Goal: Task Accomplishment & Management: Manage account settings

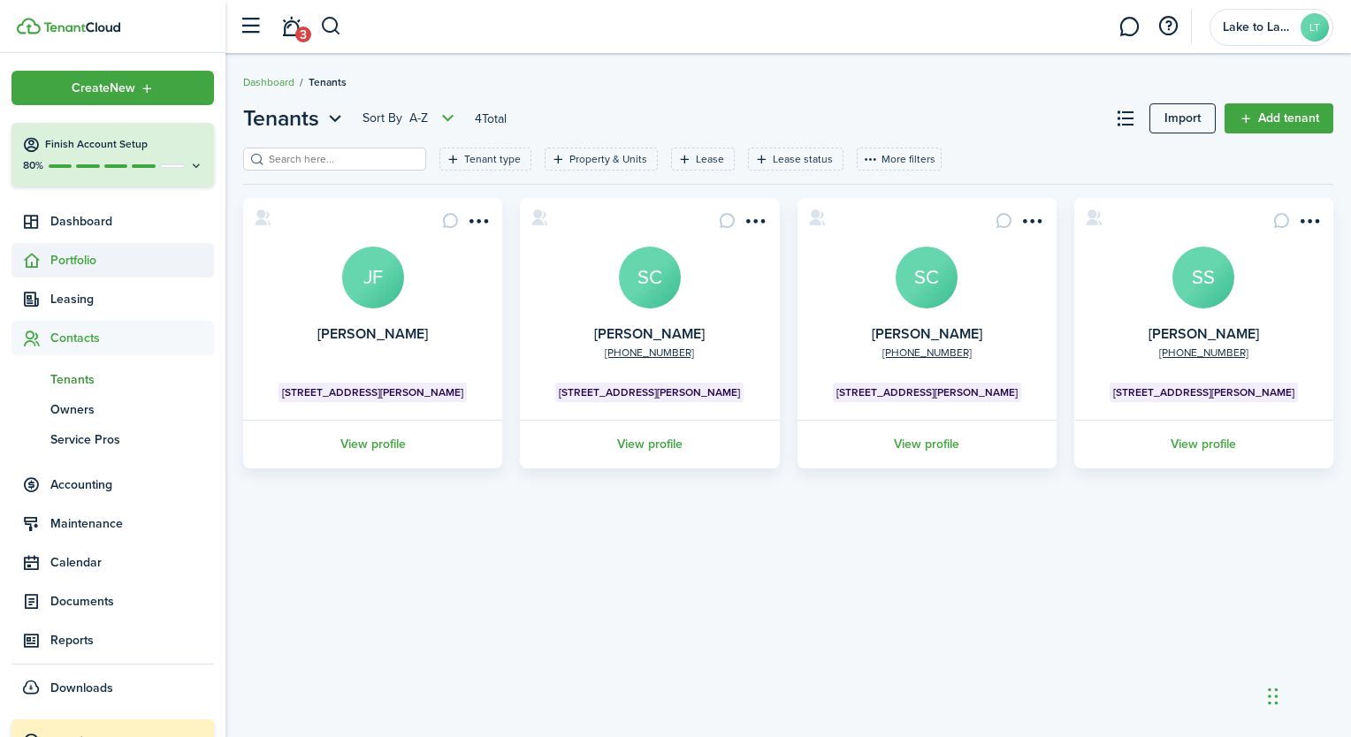
click at [103, 261] on span "Portfolio" at bounding box center [132, 260] width 164 height 19
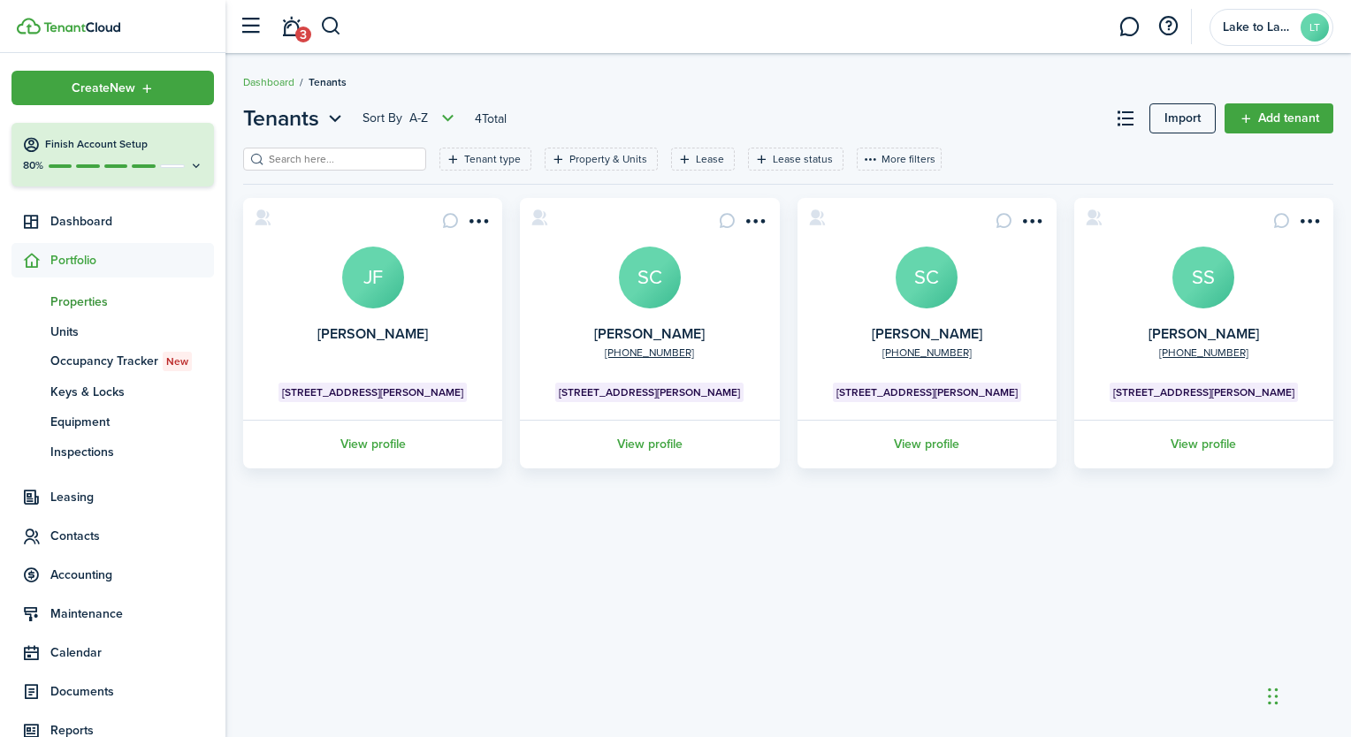
click at [78, 297] on span "Properties" at bounding box center [132, 302] width 164 height 19
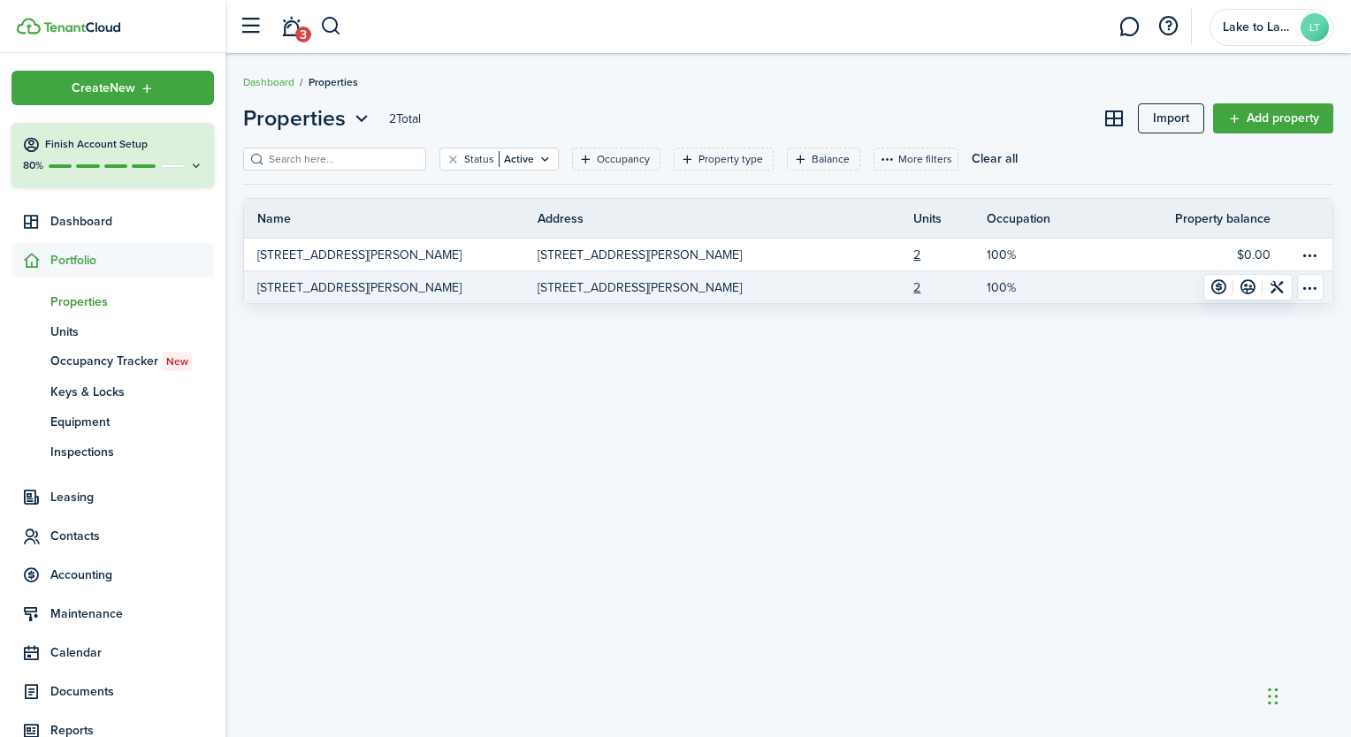
click at [403, 285] on link "[STREET_ADDRESS][PERSON_NAME]" at bounding box center [391, 287] width 294 height 32
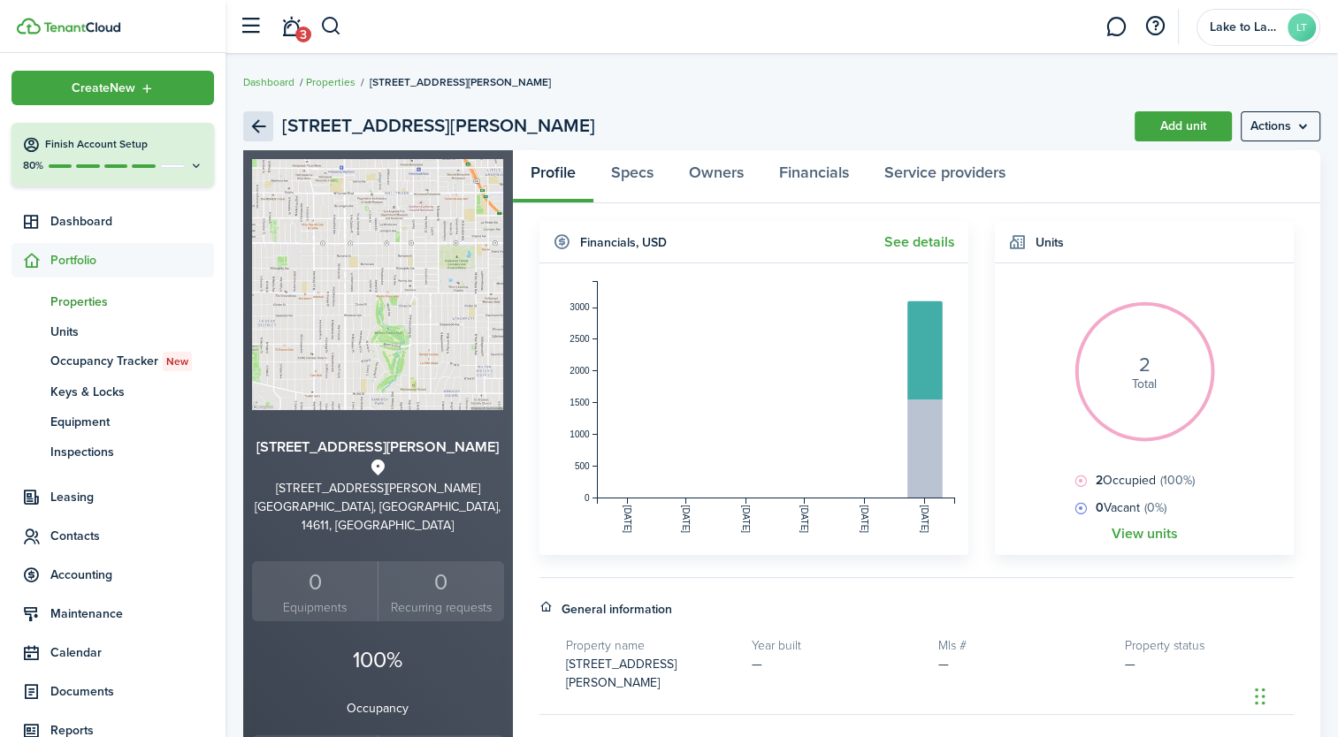
click at [258, 124] on link "Back" at bounding box center [258, 126] width 30 height 30
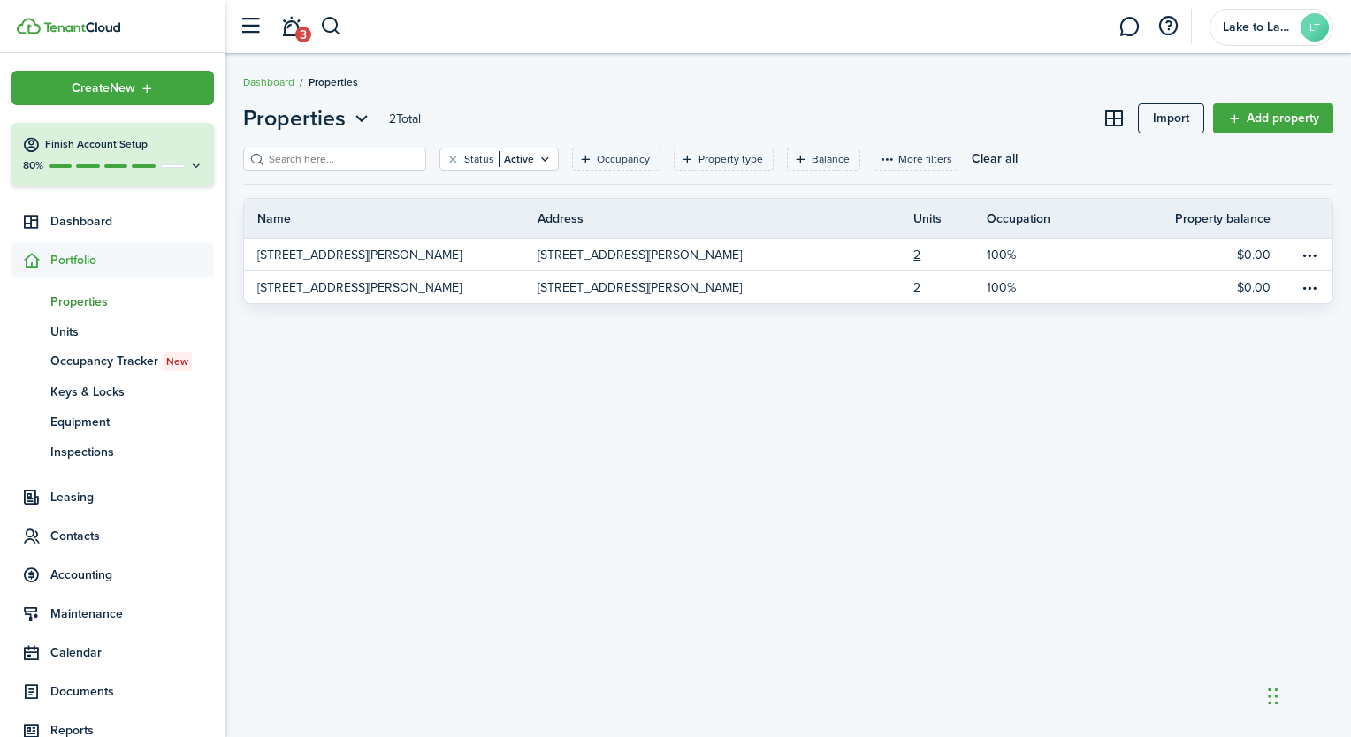
click at [576, 105] on header-page "Properties 2 Total Import Add property" at bounding box center [788, 125] width 1090 height 45
click at [75, 328] on span "Units" at bounding box center [132, 332] width 164 height 19
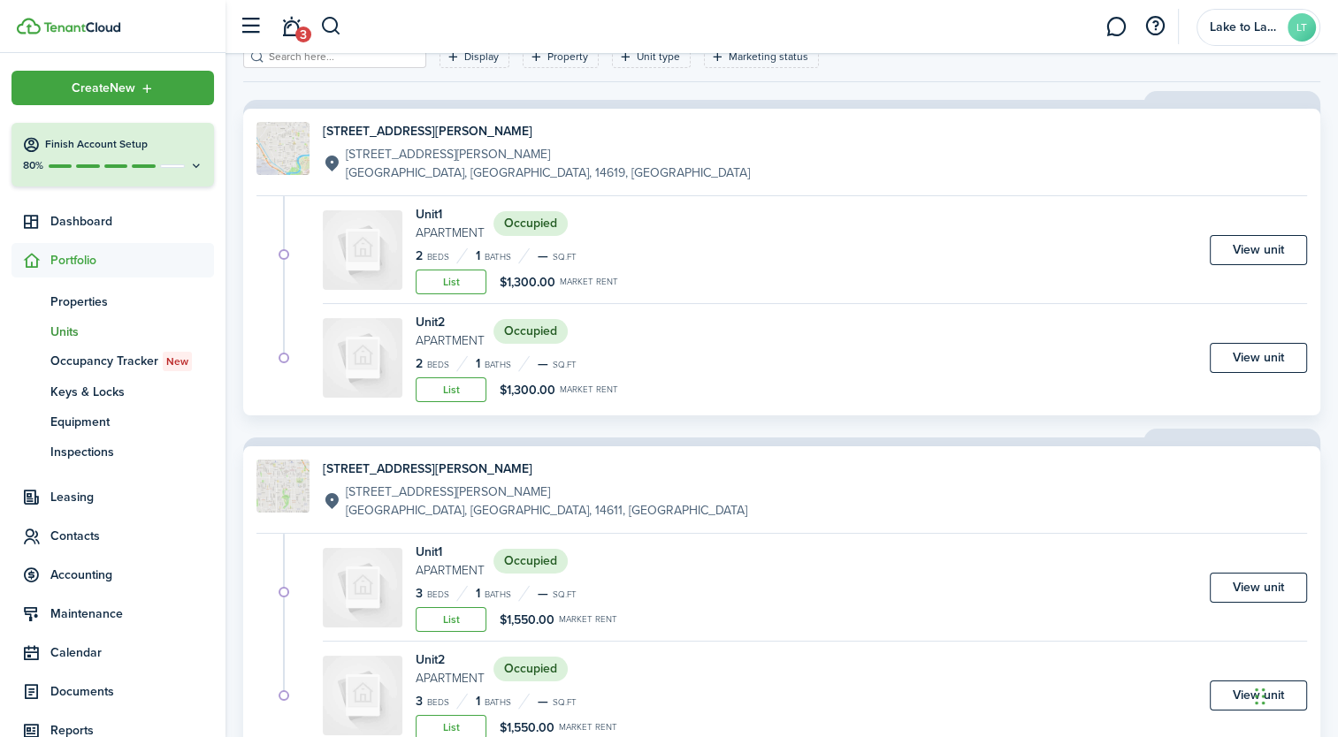
scroll to position [165, 0]
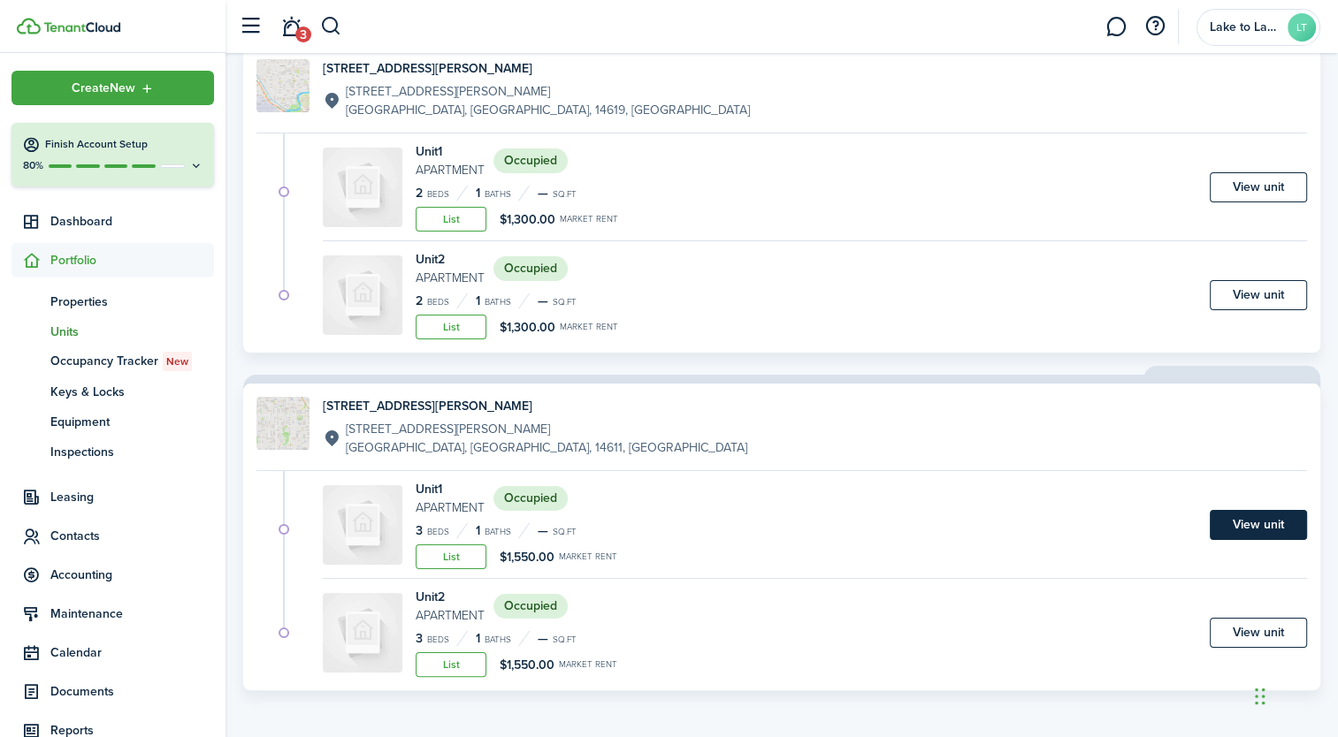
click at [1251, 531] on link "View unit" at bounding box center [1257, 525] width 97 height 30
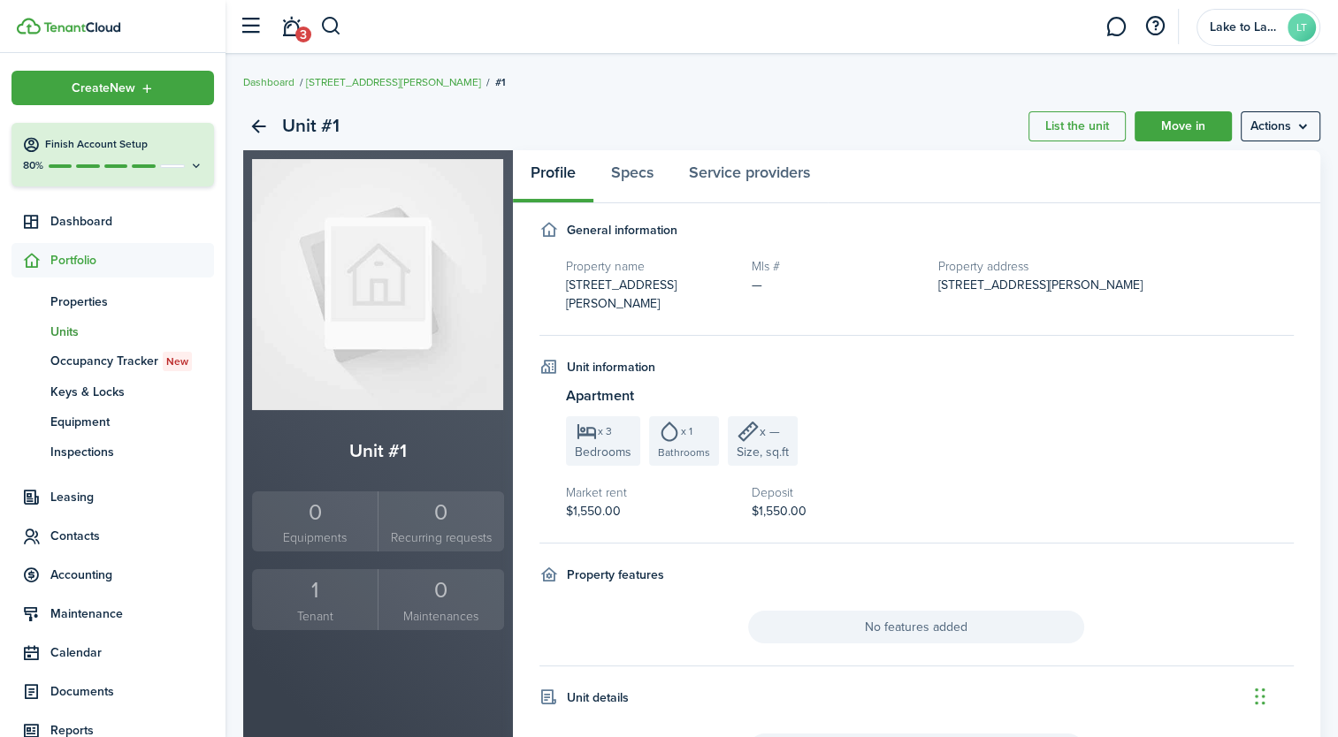
click at [311, 590] on div "1" at bounding box center [314, 591] width 117 height 34
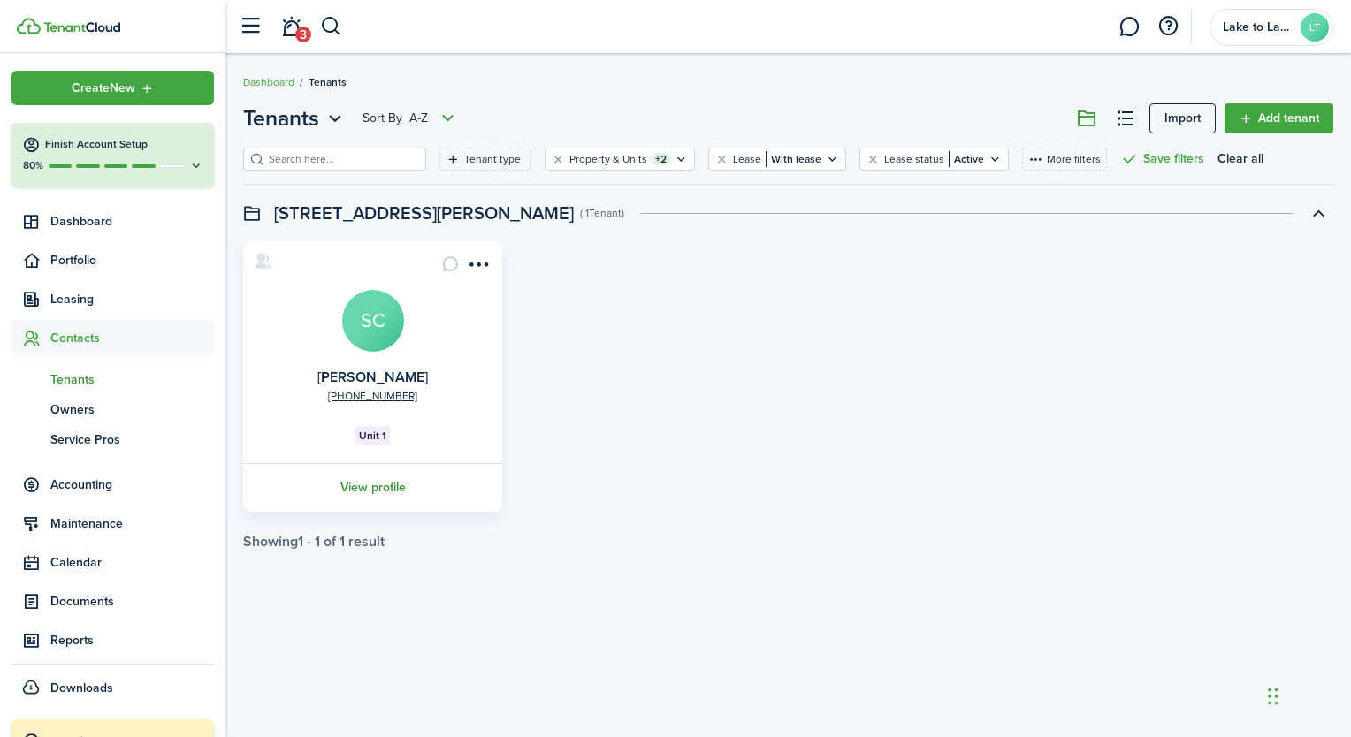
click at [380, 484] on link "View profile" at bounding box center [372, 487] width 264 height 49
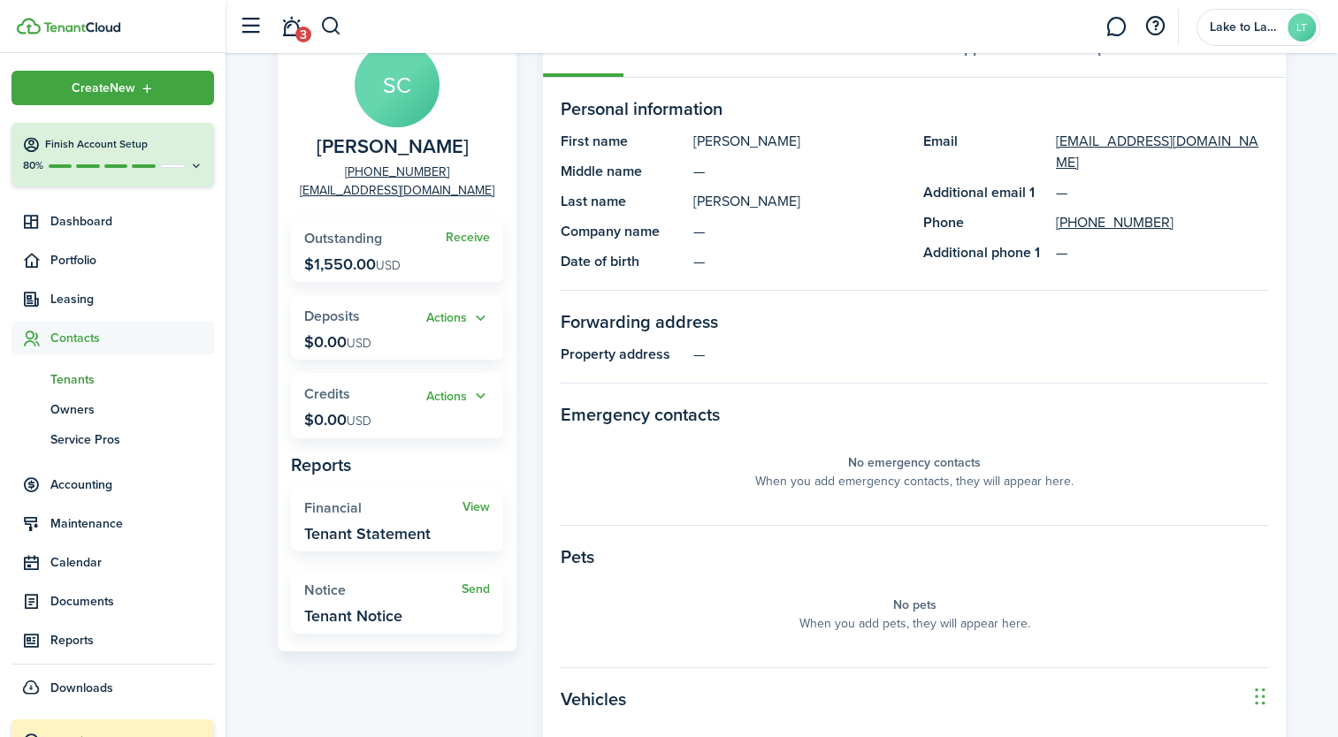
scroll to position [156, 0]
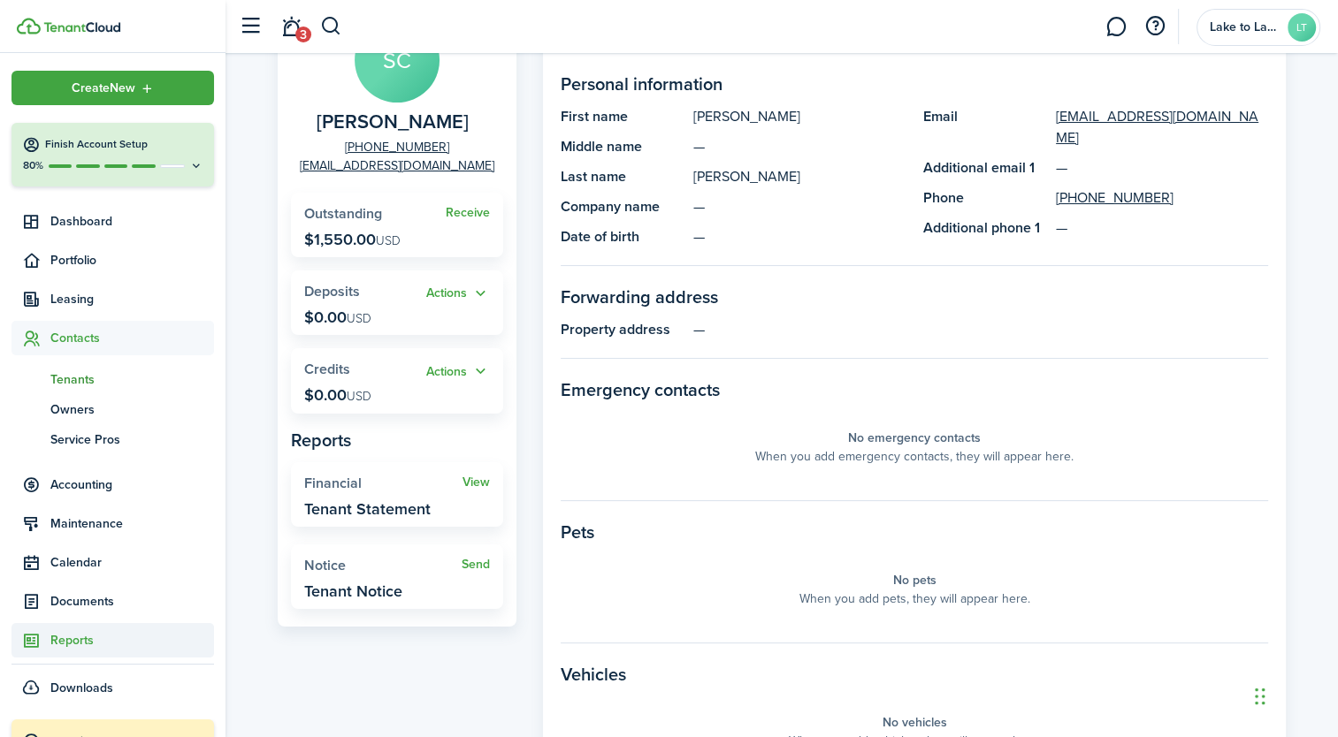
click at [70, 639] on span "Reports" at bounding box center [132, 640] width 164 height 19
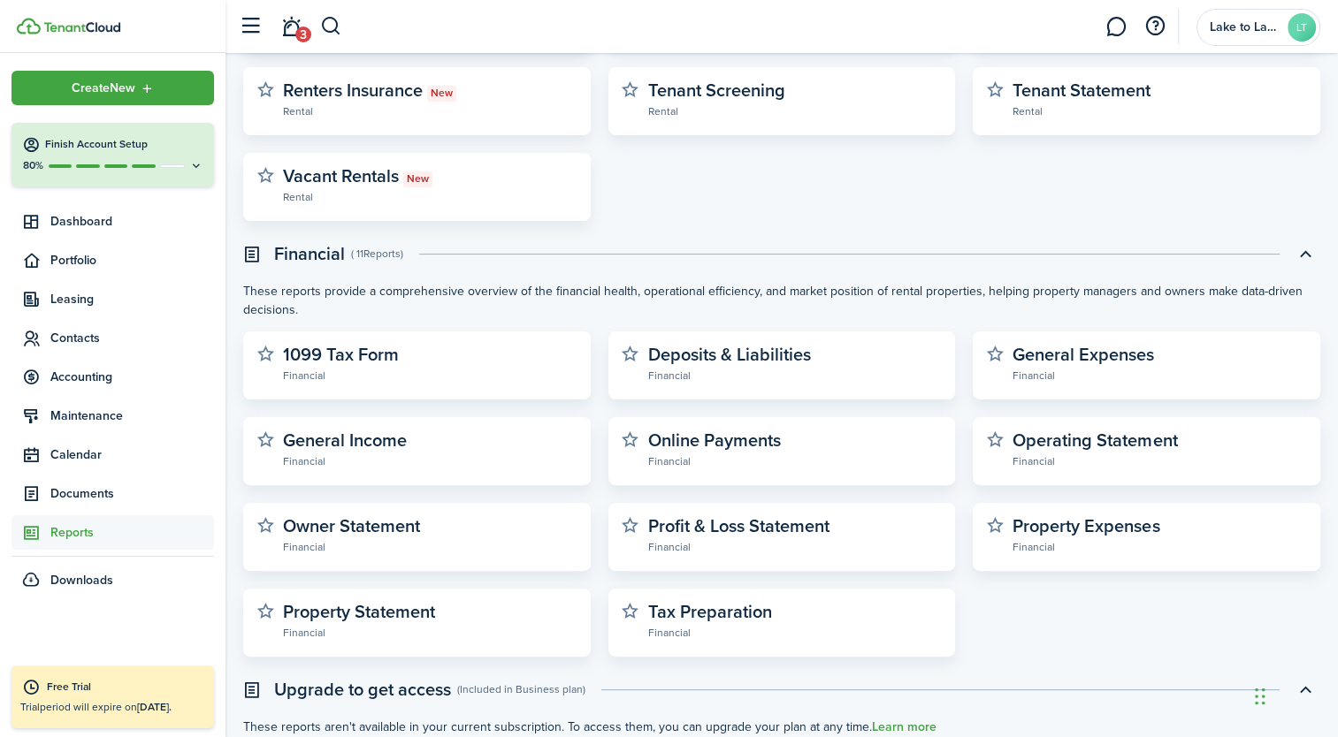
scroll to position [398, 0]
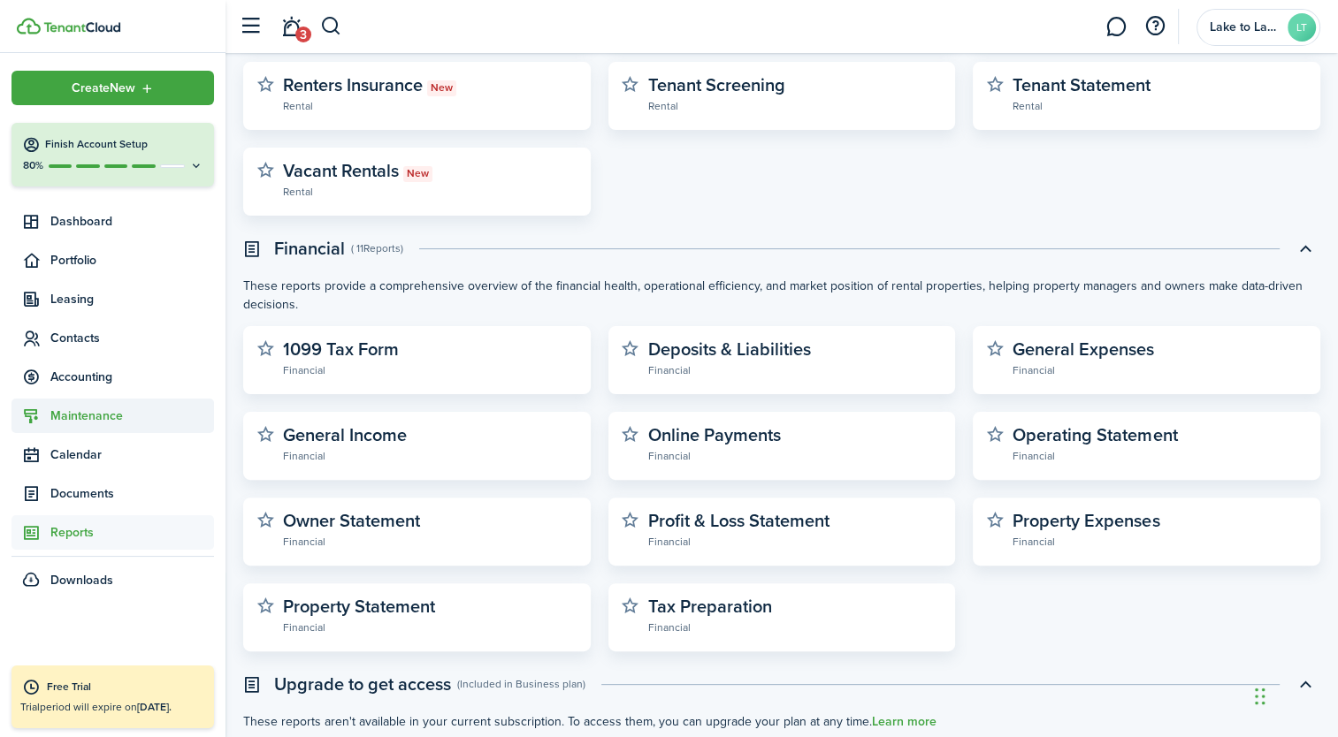
click at [57, 421] on span "Maintenance" at bounding box center [132, 416] width 164 height 19
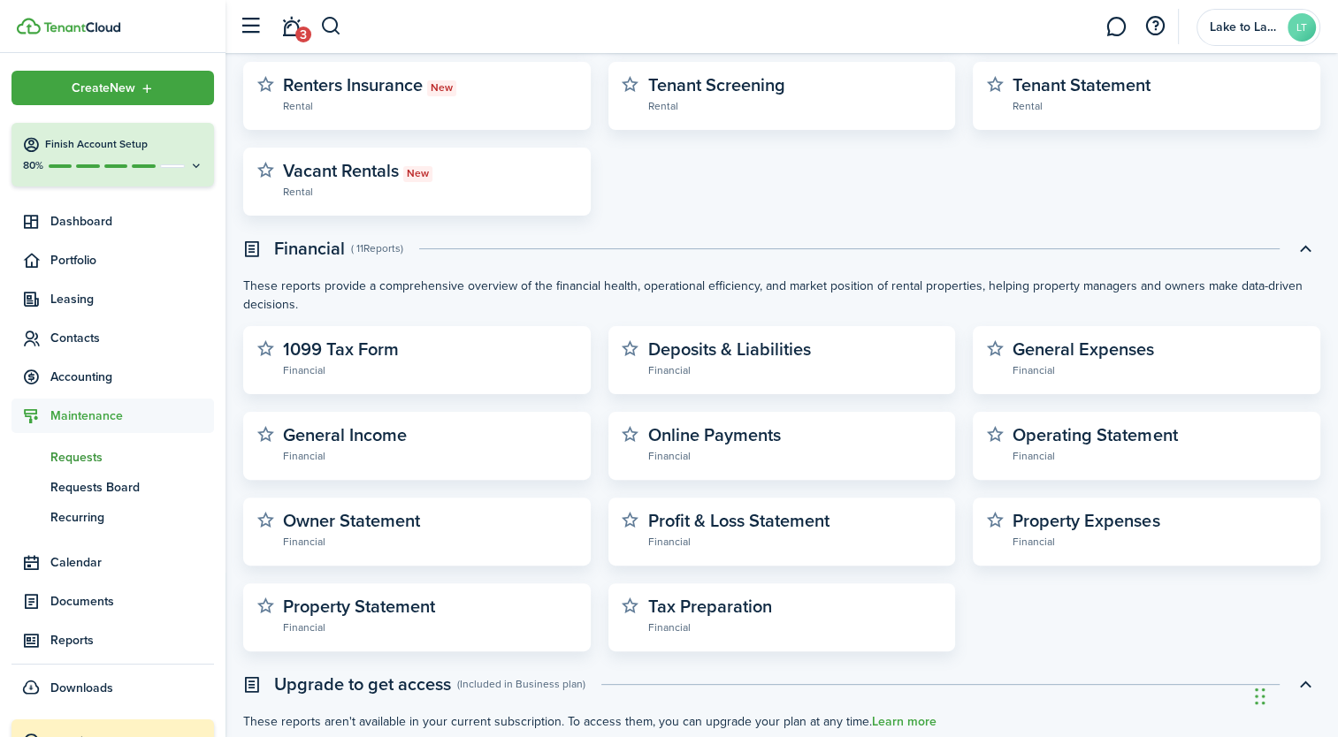
click at [83, 458] on span "Requests" at bounding box center [132, 457] width 164 height 19
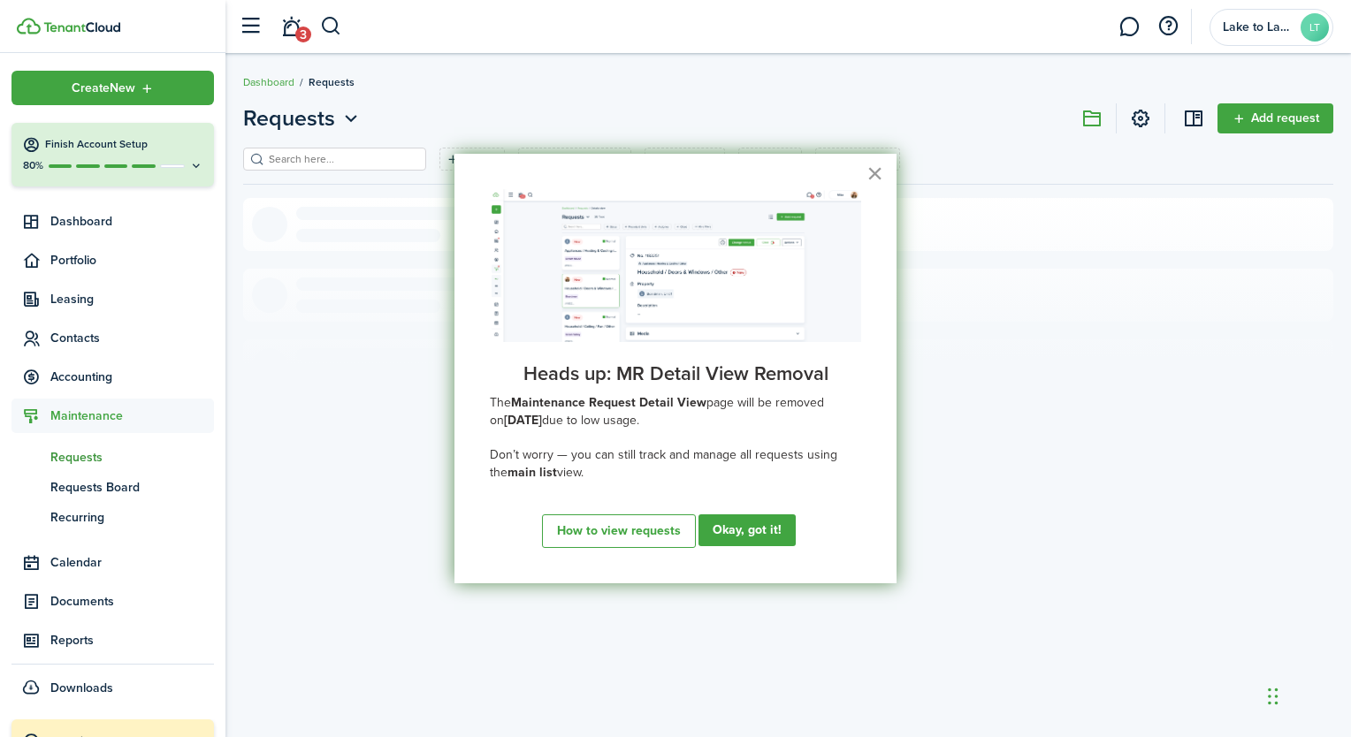
click at [881, 175] on button "×" at bounding box center [874, 173] width 17 height 28
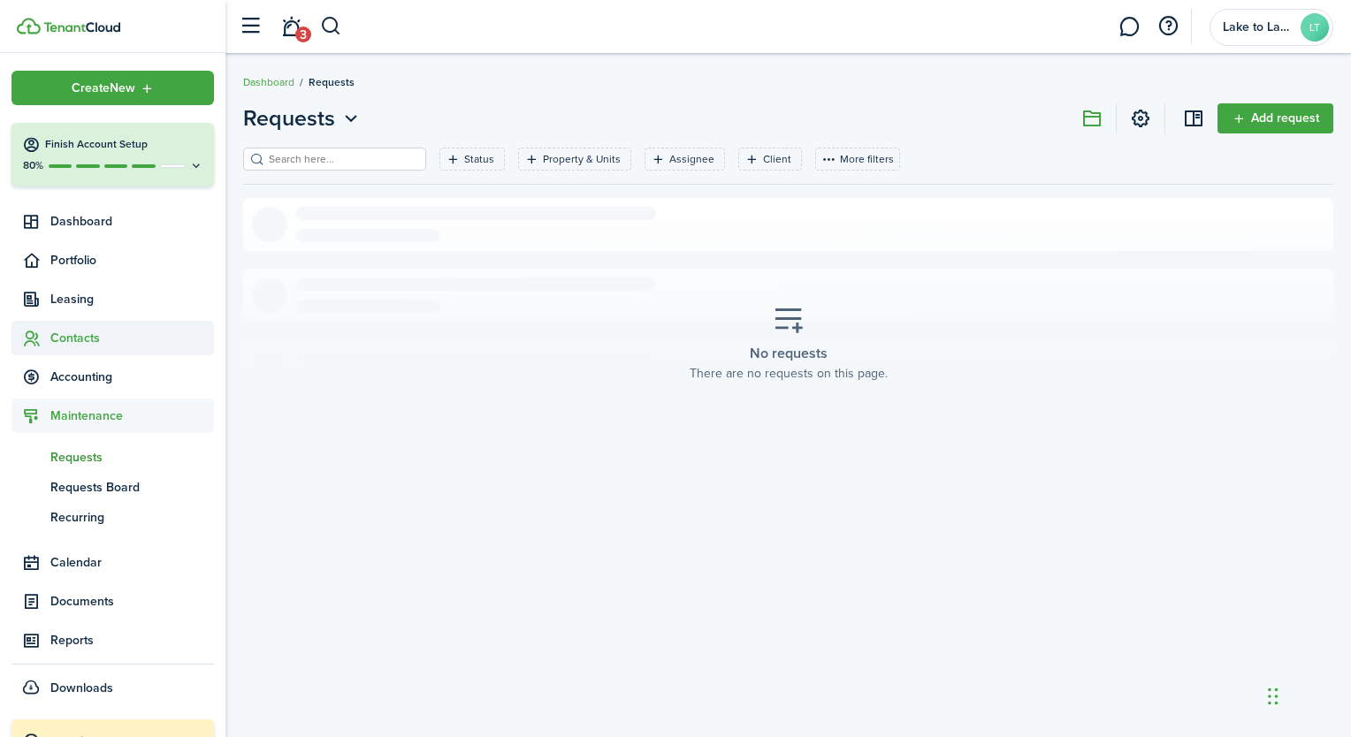
click at [77, 345] on span "Contacts" at bounding box center [132, 338] width 164 height 19
click at [74, 436] on span "Service Pros" at bounding box center [132, 440] width 164 height 19
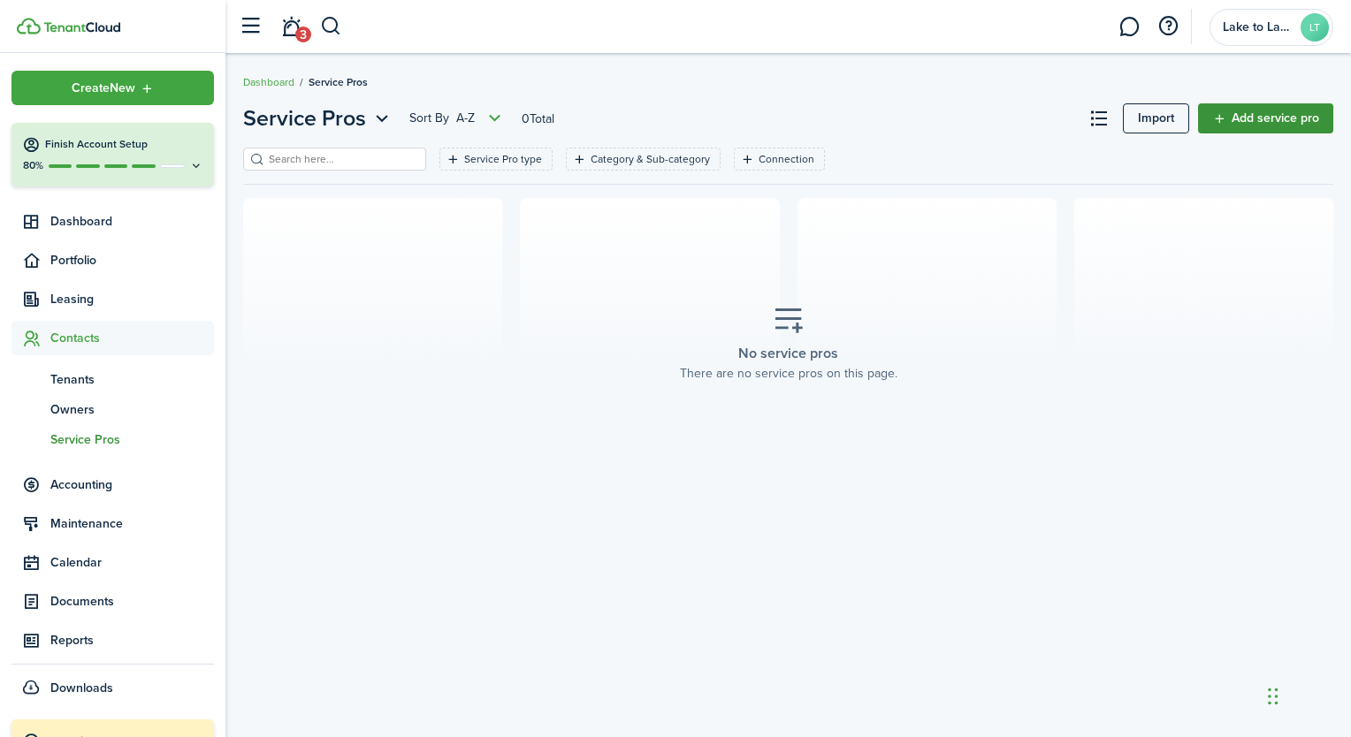
click at [1262, 118] on link "Add service pro" at bounding box center [1265, 118] width 135 height 30
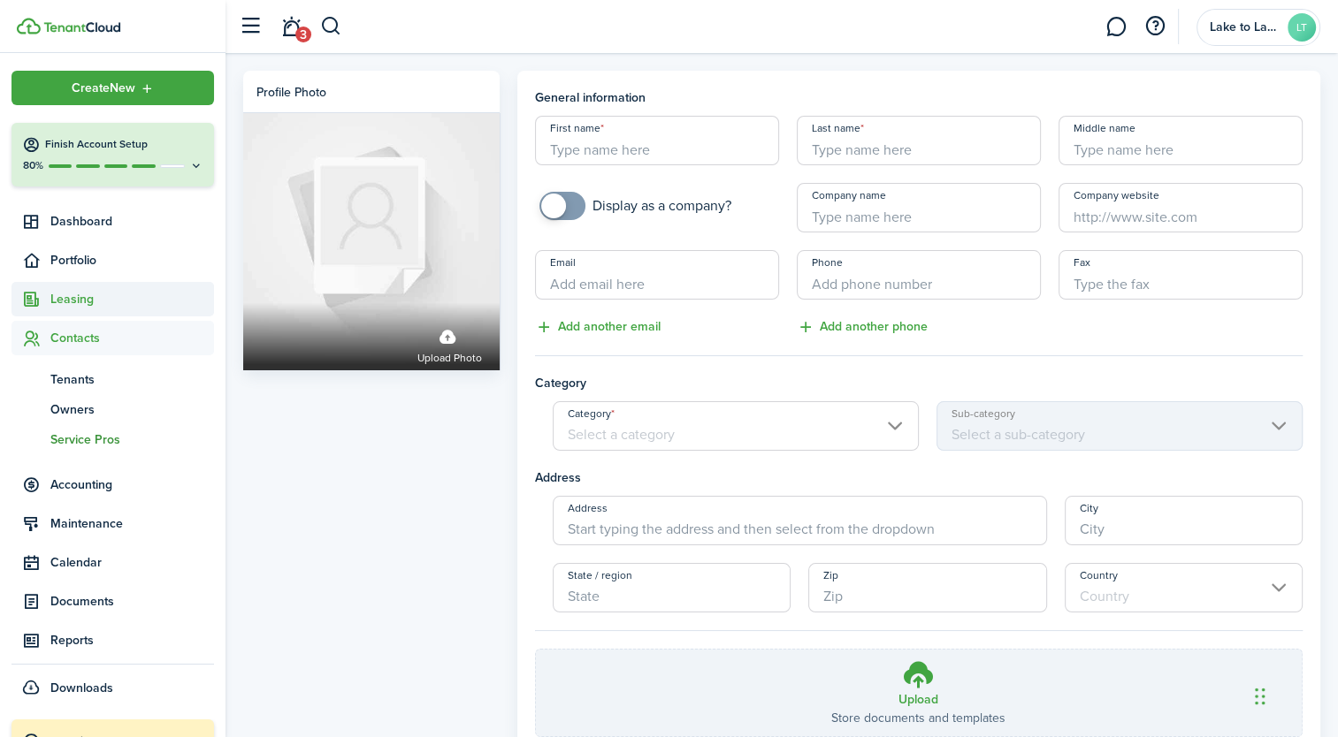
click at [117, 312] on span "Leasing" at bounding box center [112, 299] width 202 height 34
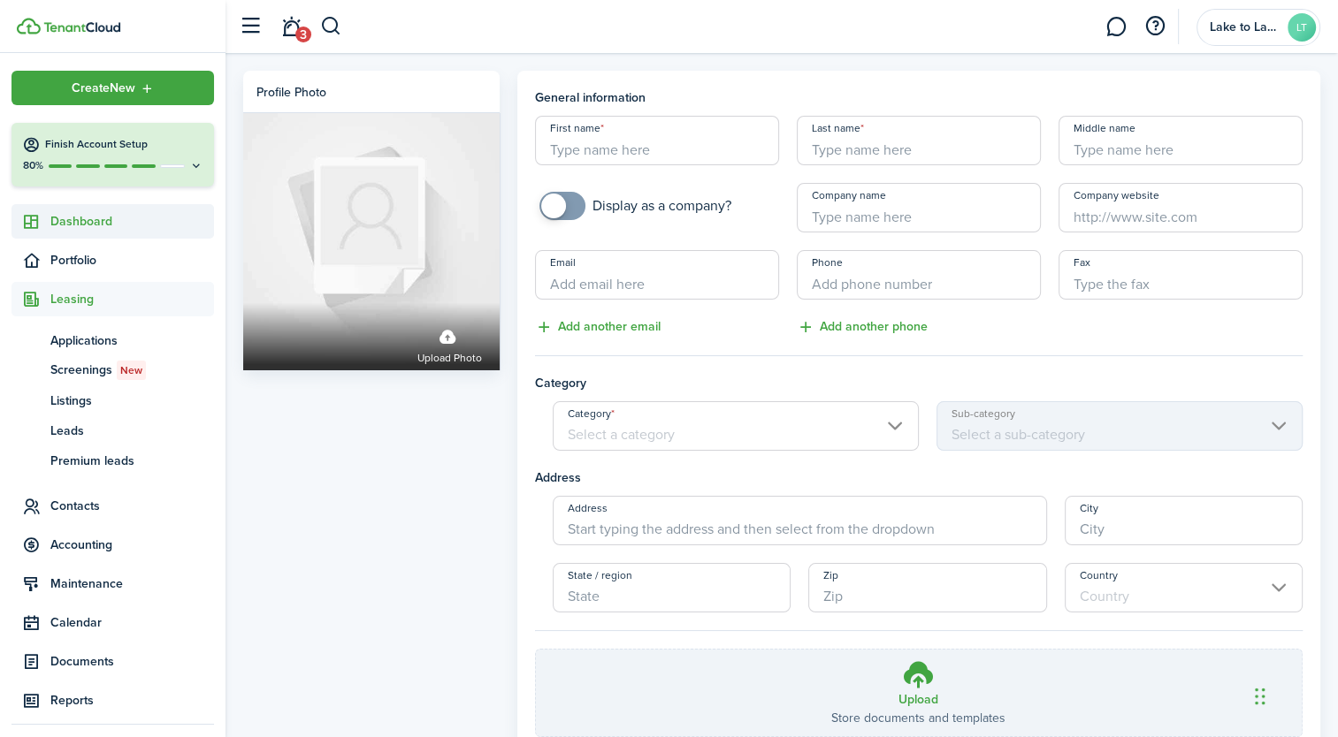
click at [95, 231] on span "Dashboard" at bounding box center [132, 221] width 164 height 19
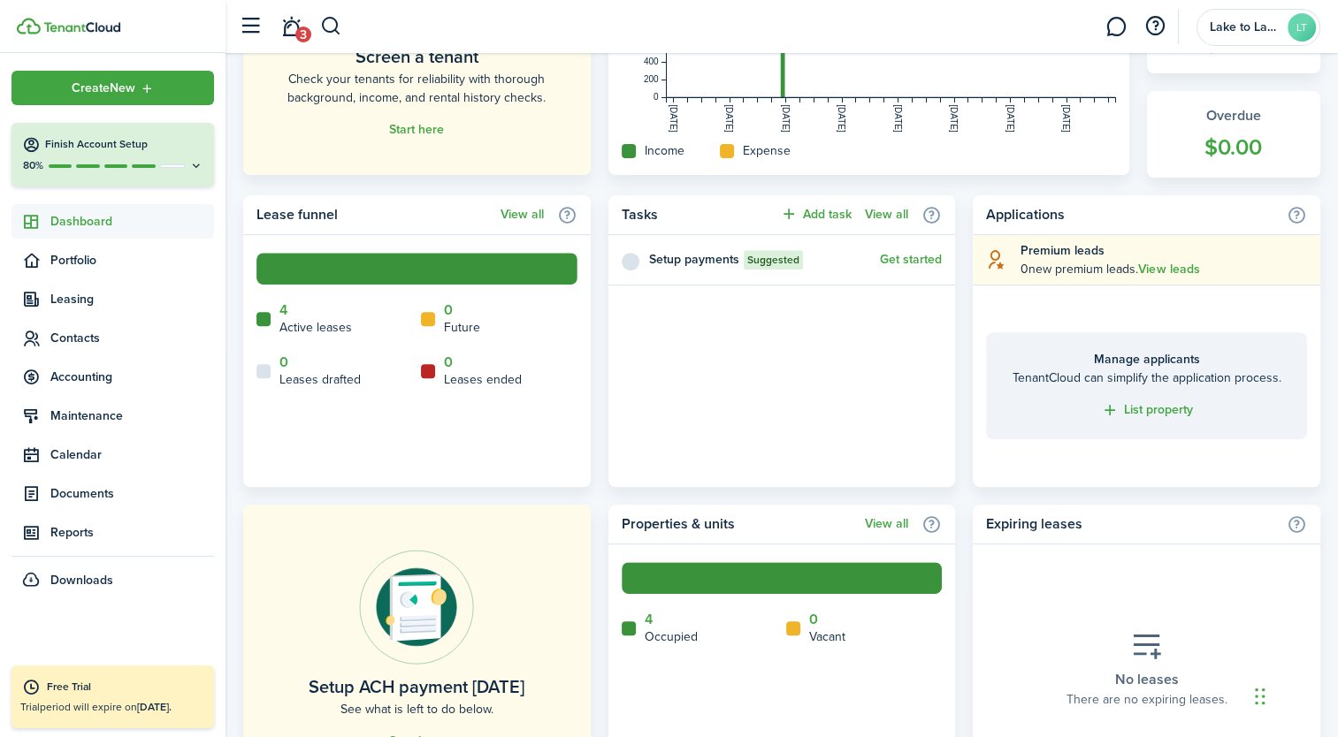
scroll to position [617, 0]
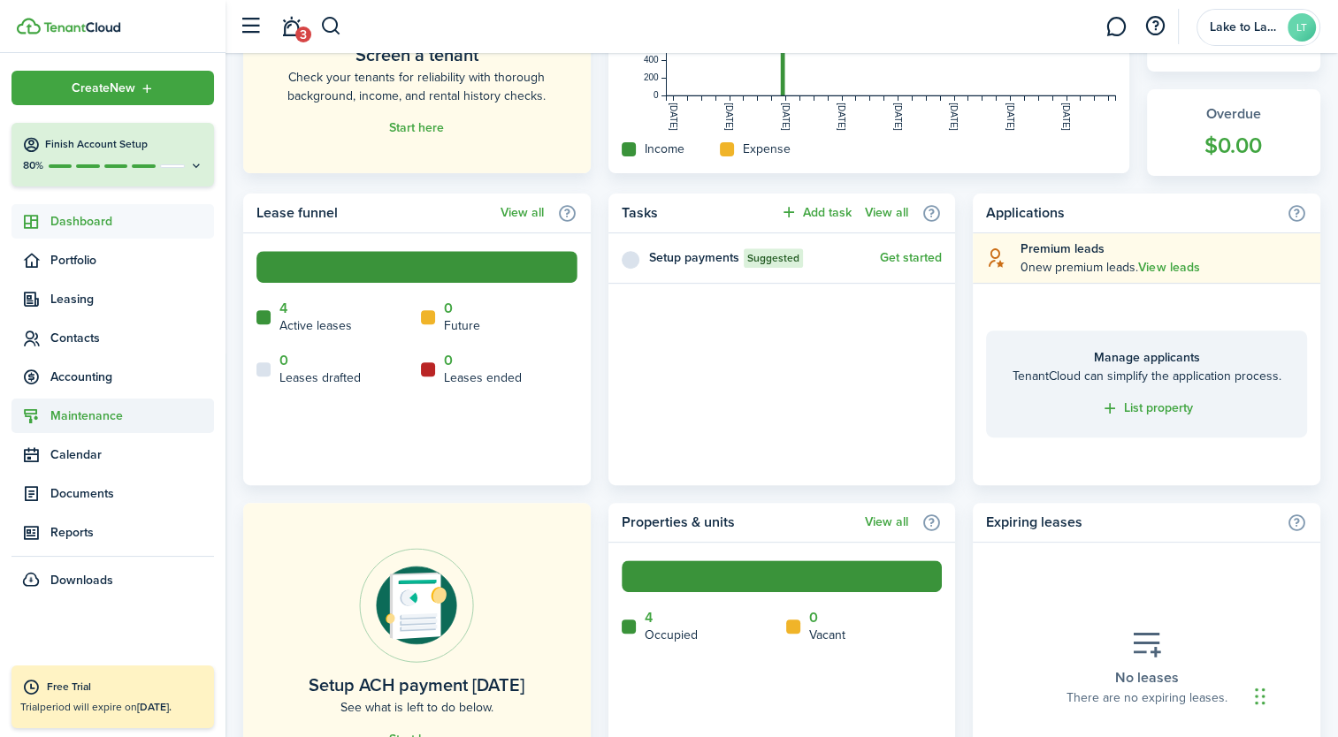
click at [88, 412] on span "Maintenance" at bounding box center [132, 416] width 164 height 19
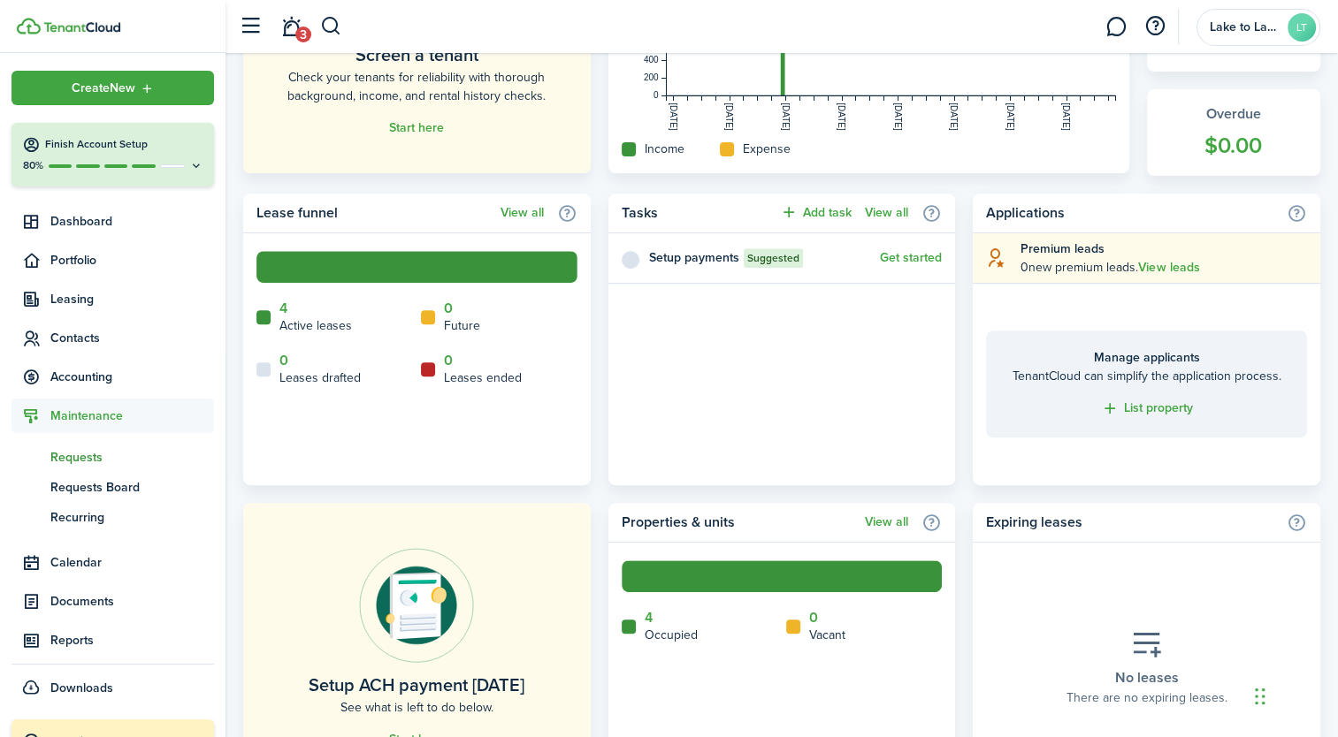
click at [99, 460] on span "Requests" at bounding box center [132, 457] width 164 height 19
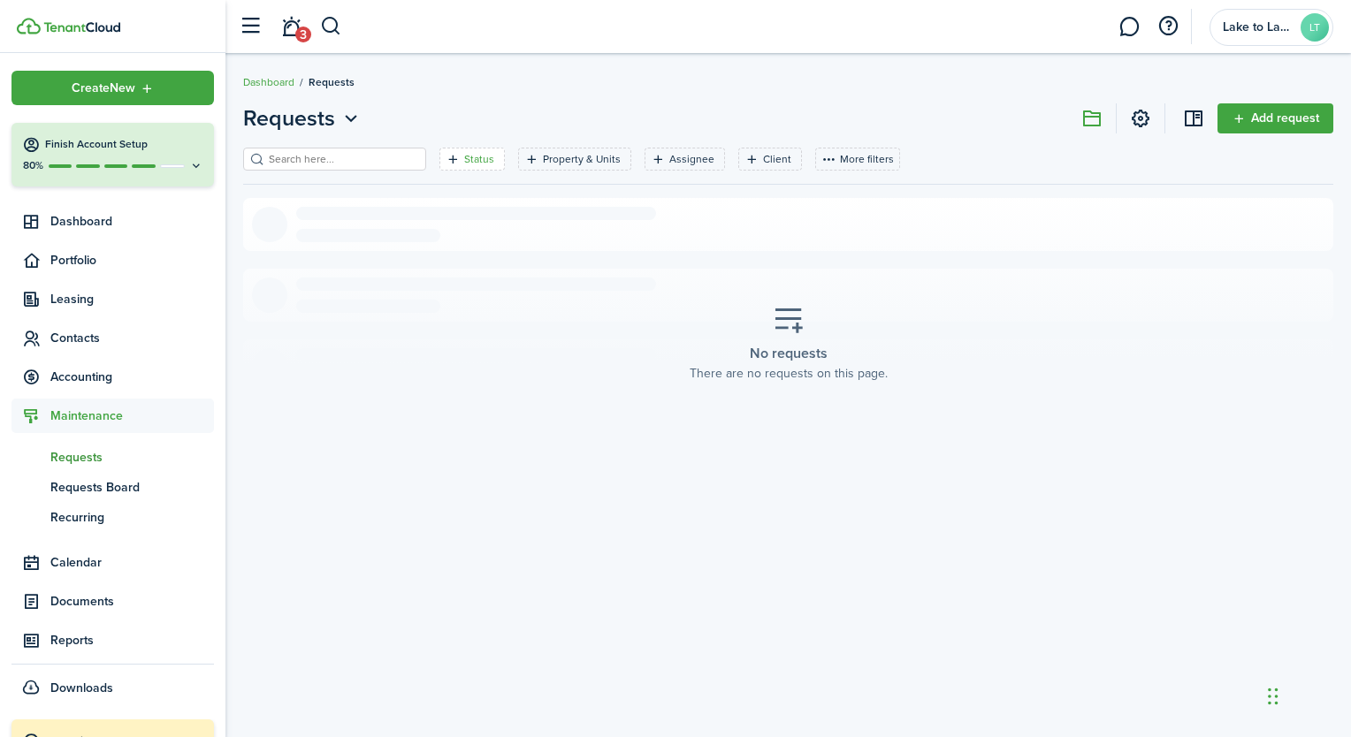
click at [442, 150] on filter-tag "Status" at bounding box center [471, 159] width 65 height 23
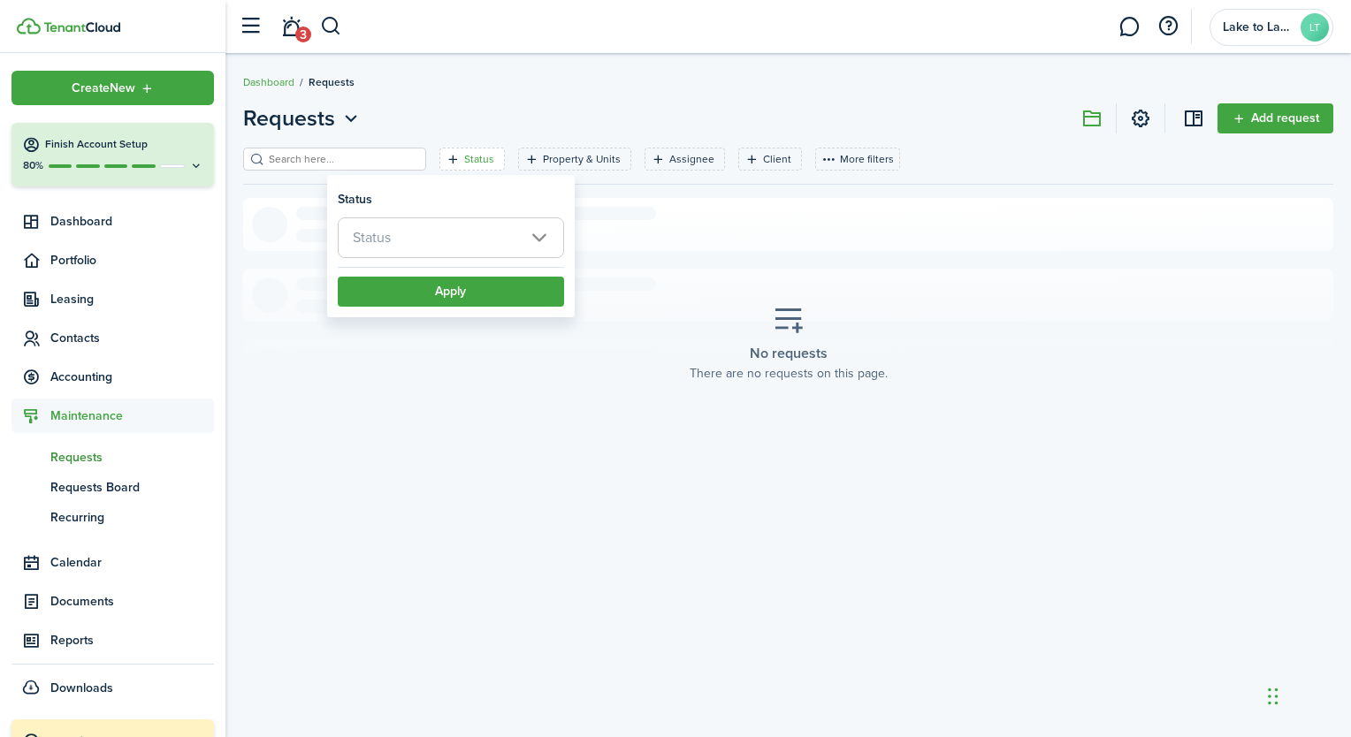
click at [436, 228] on span "Status" at bounding box center [451, 237] width 225 height 39
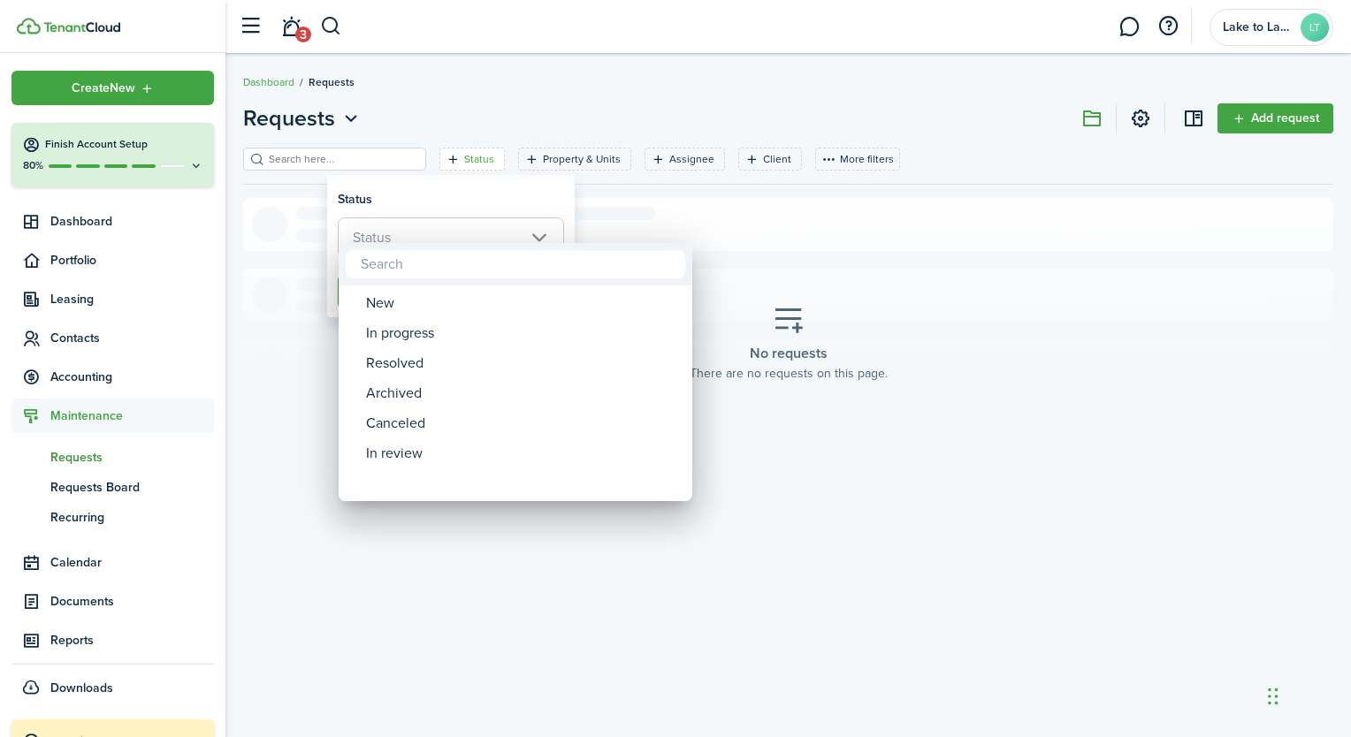
click at [870, 455] on div at bounding box center [676, 369] width 1634 height 1020
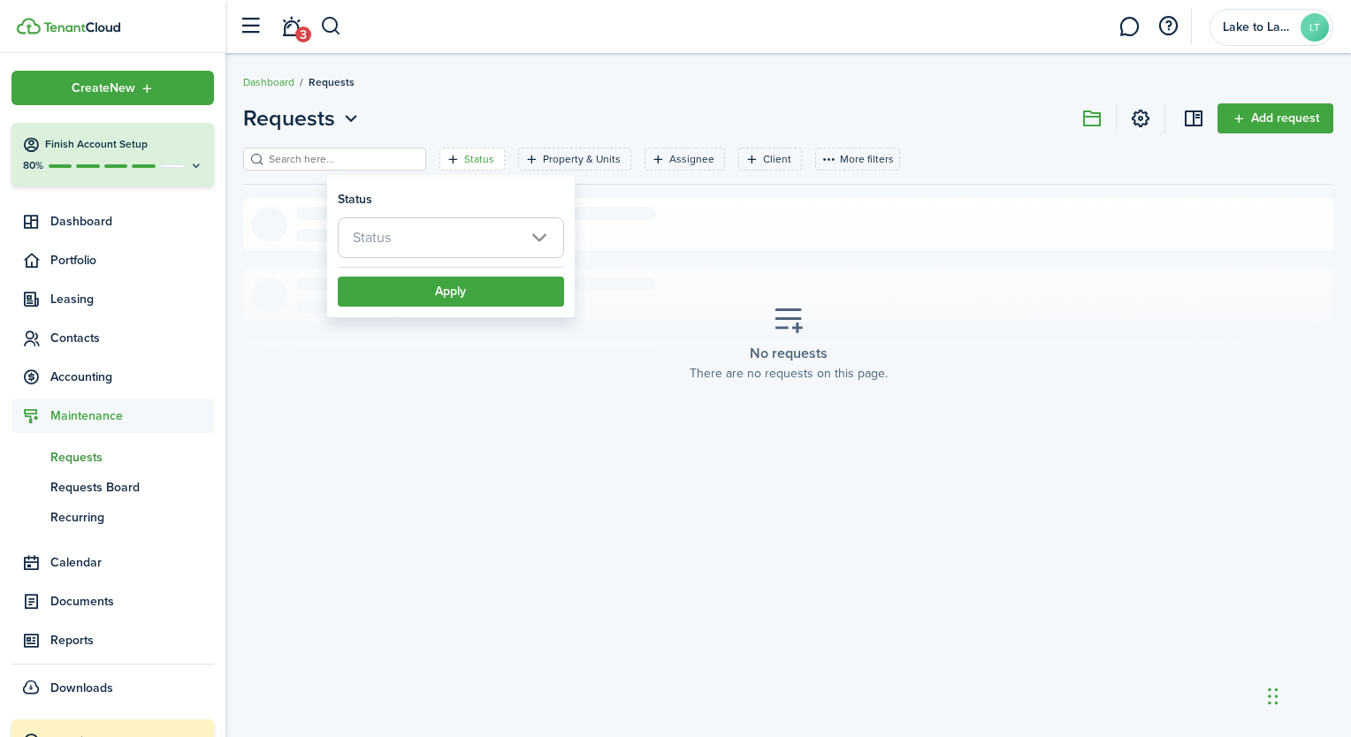
click at [679, 385] on div "No requests There are no requests on this page." at bounding box center [788, 344] width 225 height 104
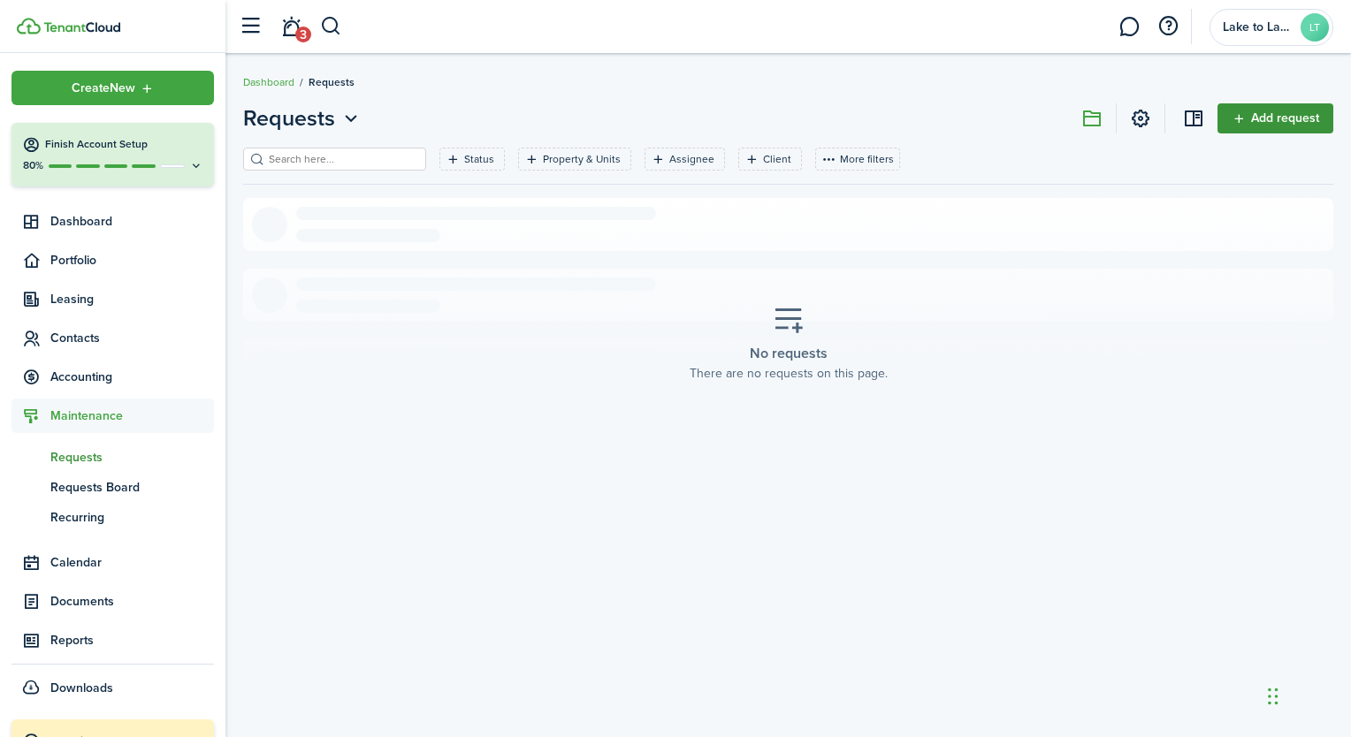
click at [1266, 118] on link "Add request" at bounding box center [1275, 118] width 116 height 30
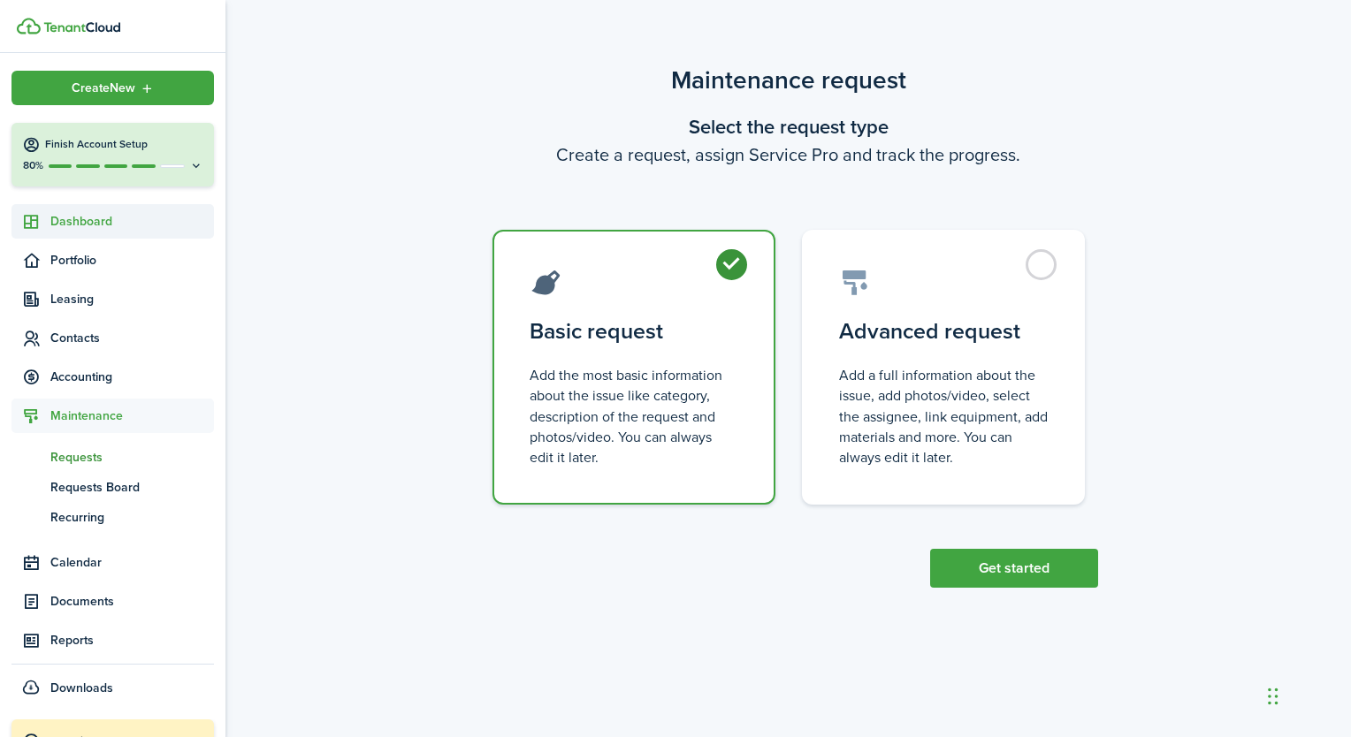
click at [89, 226] on span "Dashboard" at bounding box center [132, 221] width 164 height 19
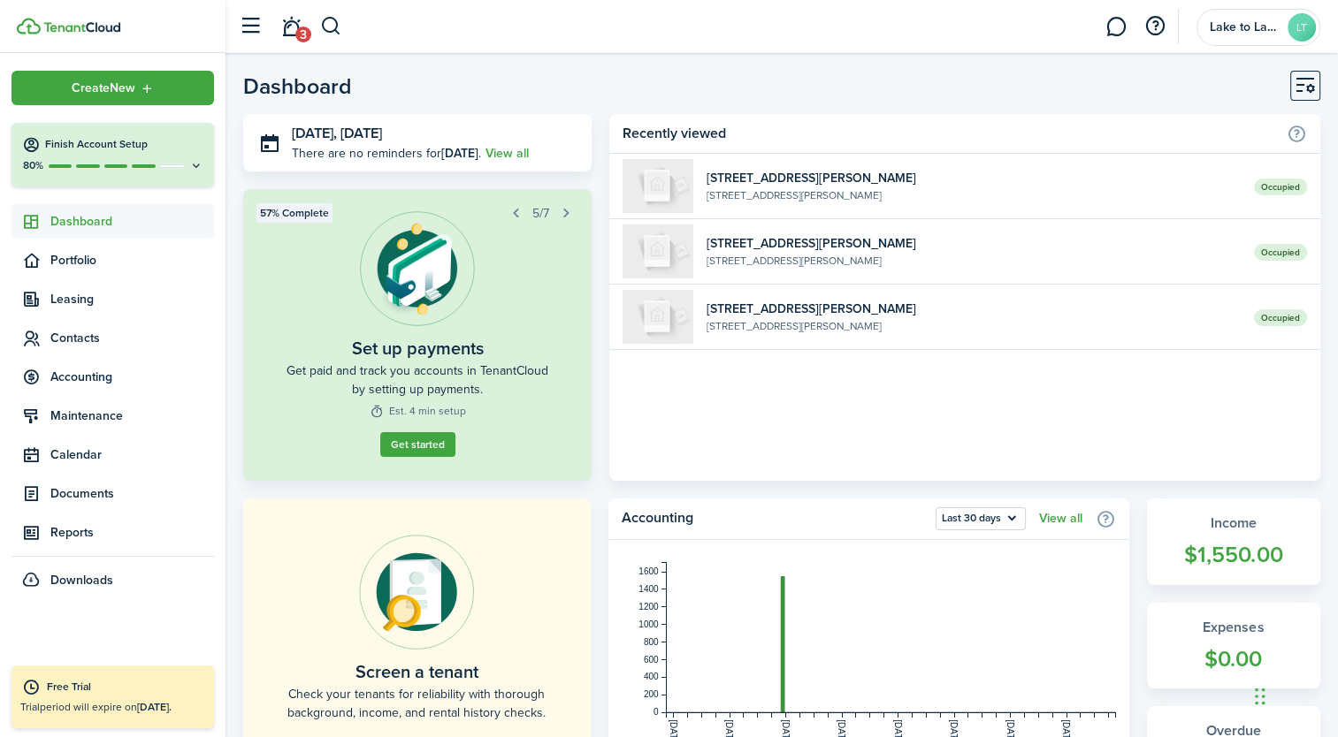
click at [642, 91] on header-page "Dashboard" at bounding box center [781, 92] width 1077 height 43
click at [66, 495] on span "Documents" at bounding box center [132, 493] width 164 height 19
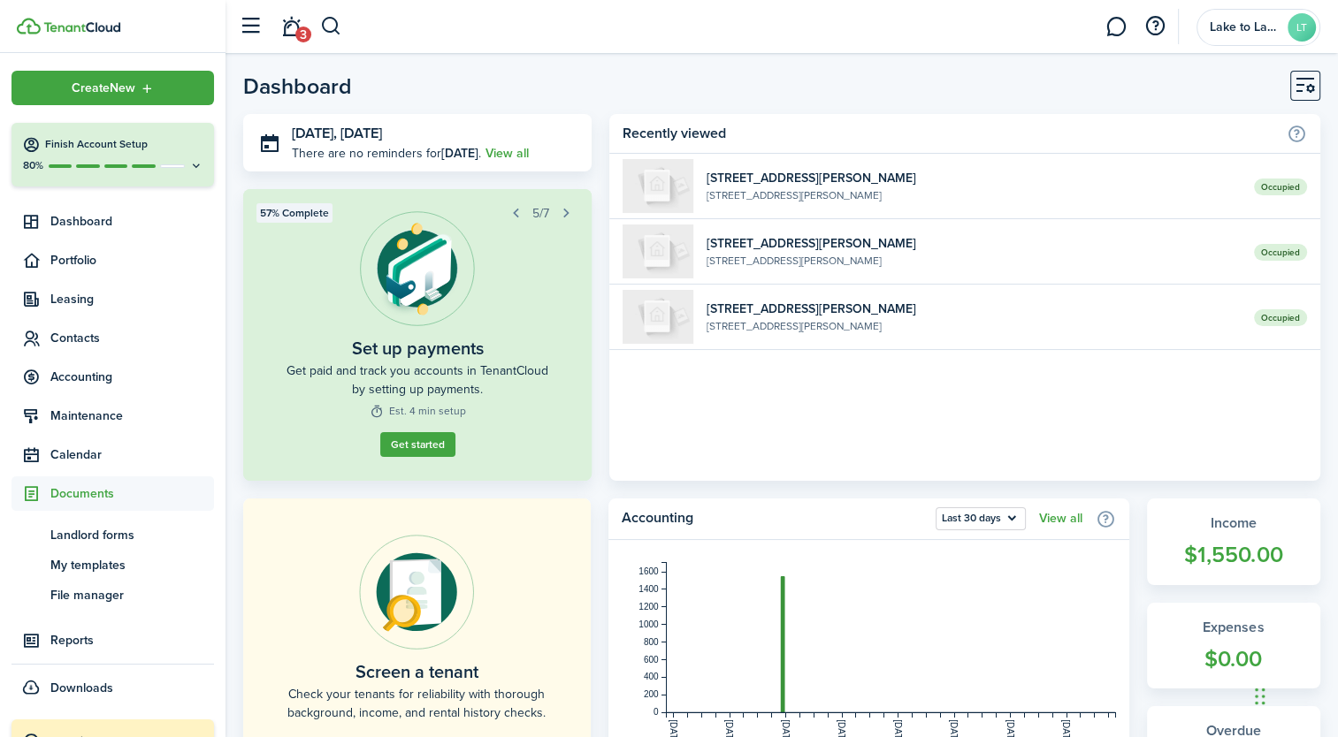
click at [683, 90] on header-page "Dashboard" at bounding box center [781, 92] width 1077 height 43
click at [117, 419] on span "Maintenance" at bounding box center [132, 416] width 164 height 19
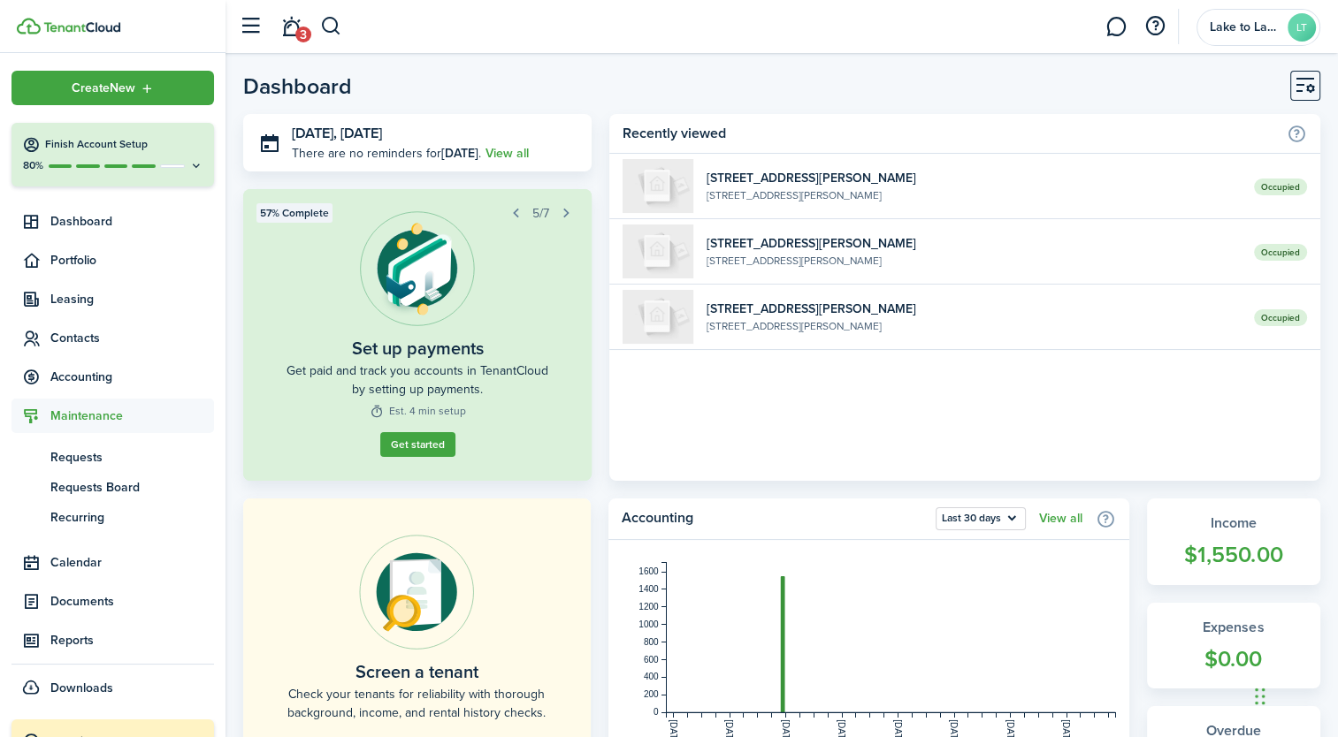
click at [117, 419] on span "Maintenance" at bounding box center [132, 416] width 164 height 19
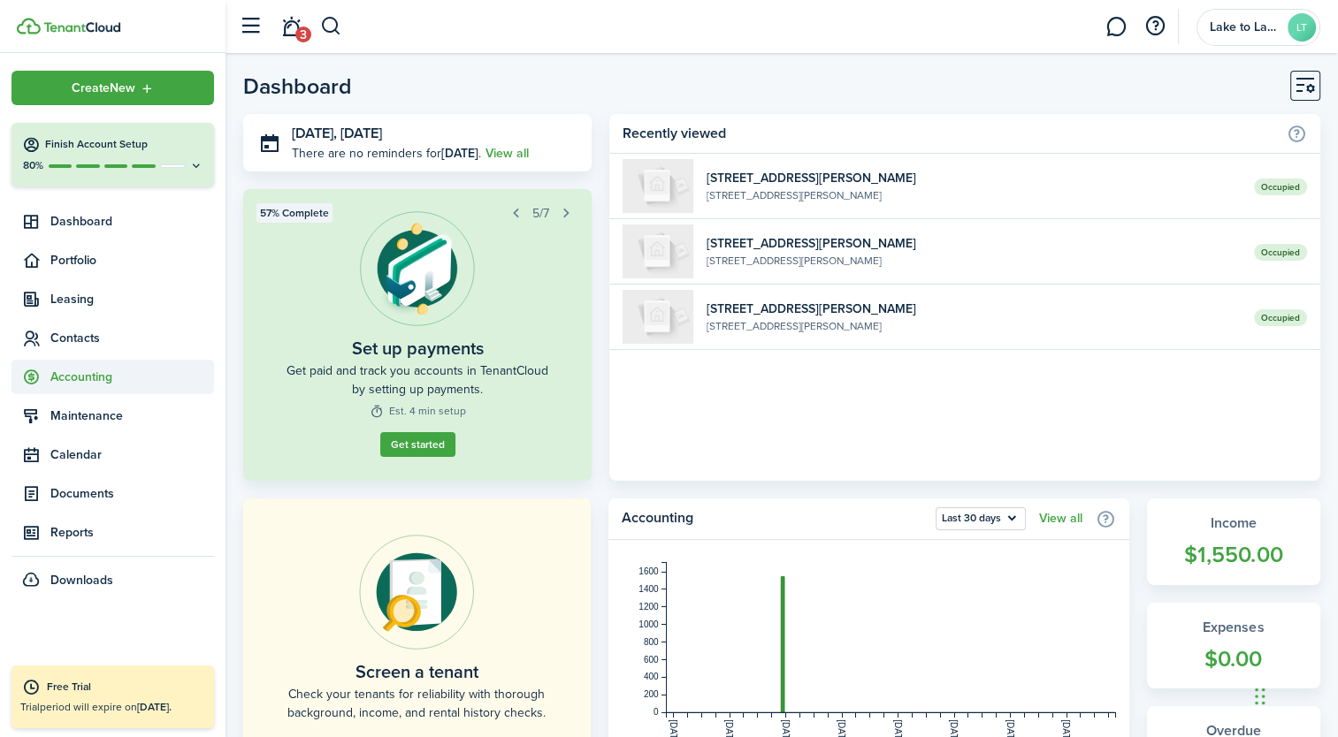
click at [110, 389] on span "Accounting" at bounding box center [112, 377] width 202 height 34
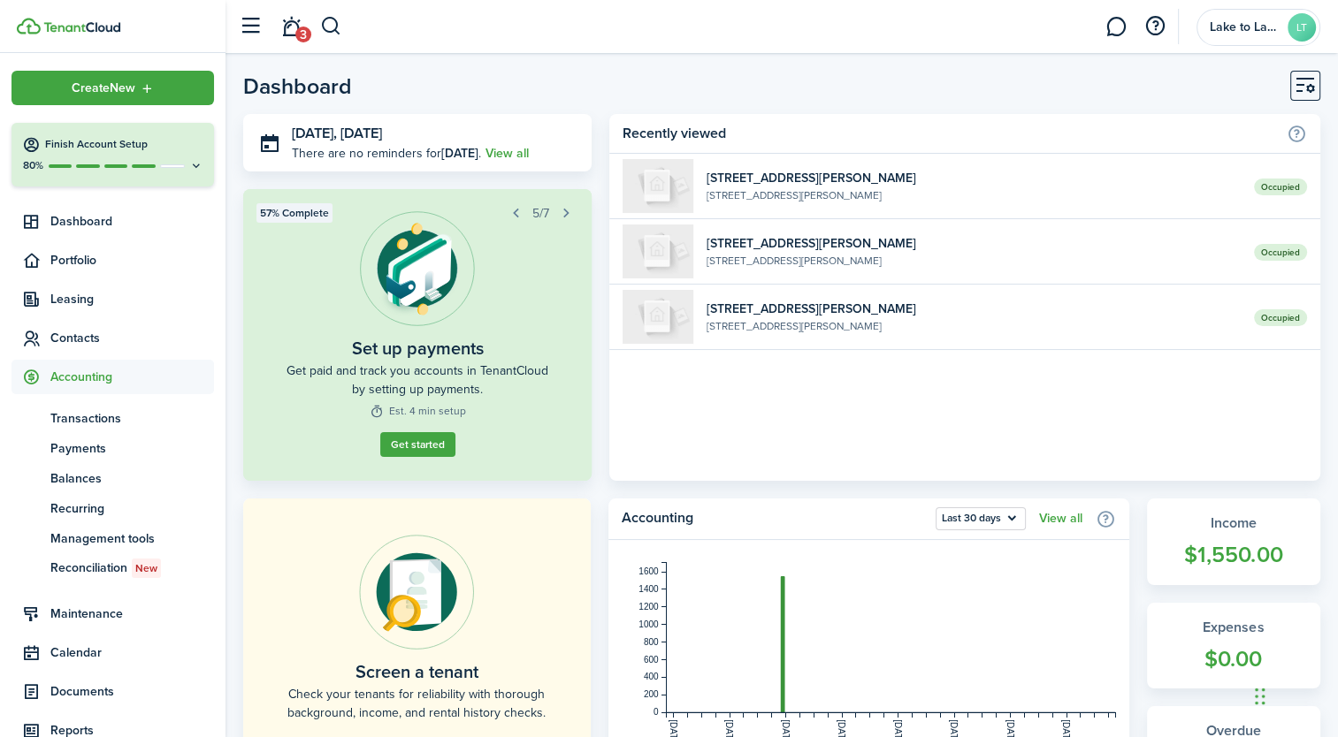
click at [108, 384] on span "Accounting" at bounding box center [132, 377] width 164 height 19
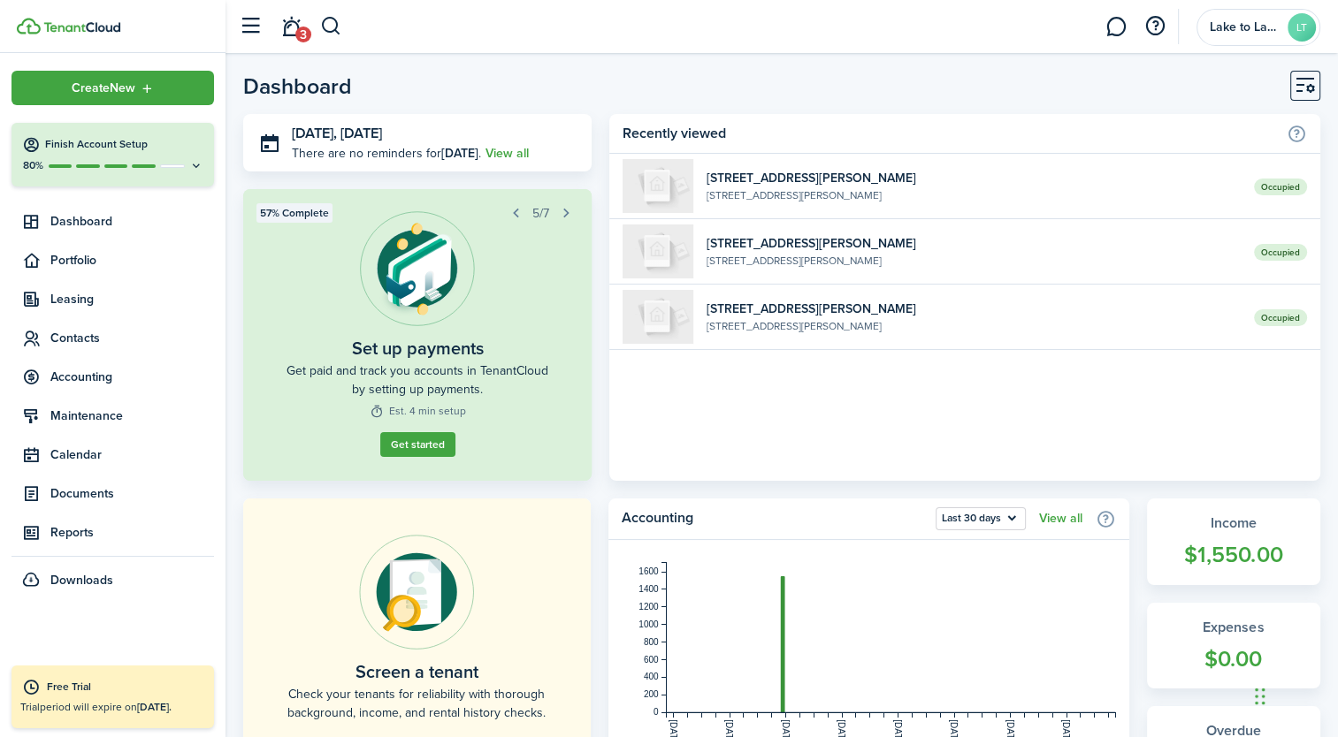
click at [648, 434] on home-widget-body "Occupied [STREET_ADDRESS][PERSON_NAME][PERSON_NAME][DEMOGRAPHIC_DATA] Occupied …" at bounding box center [964, 317] width 711 height 327
click at [760, 77] on header-page "Dashboard" at bounding box center [781, 92] width 1077 height 43
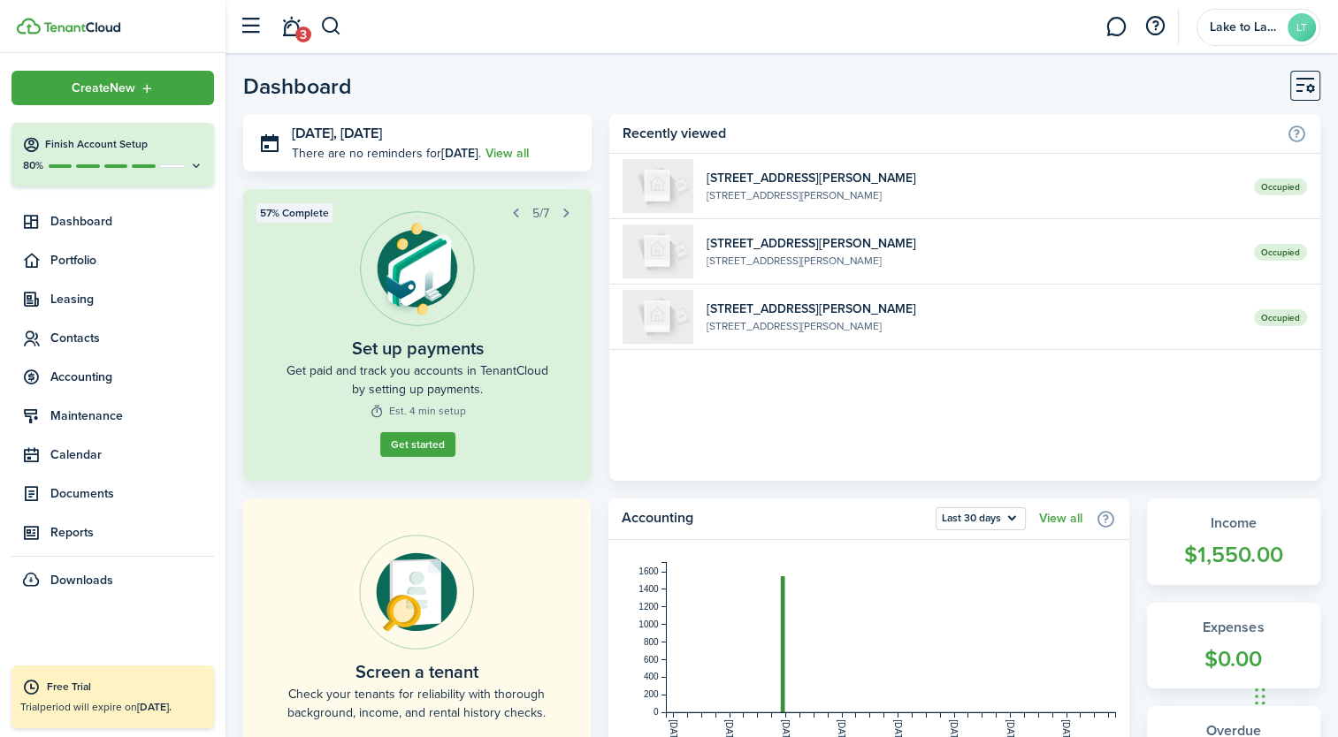
click at [760, 77] on header-page "Dashboard" at bounding box center [781, 92] width 1077 height 43
